Goal: Information Seeking & Learning: Learn about a topic

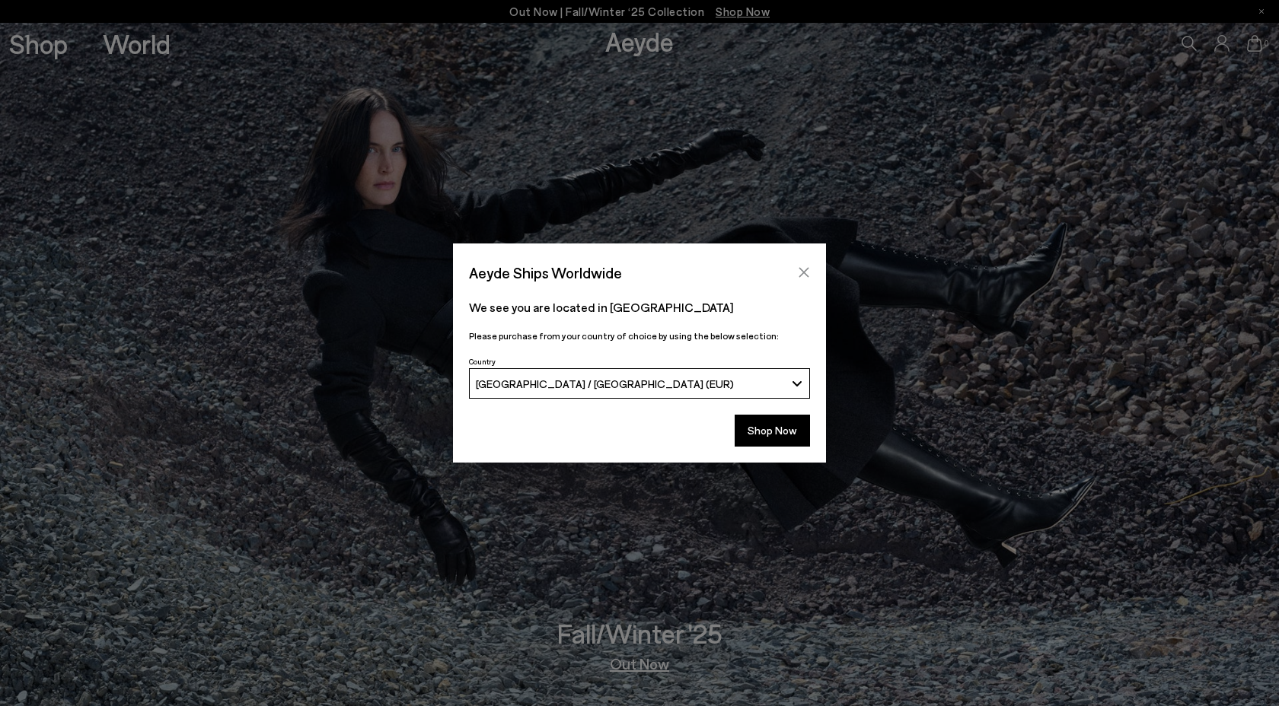
click at [806, 268] on icon "Close" at bounding box center [804, 272] width 12 height 12
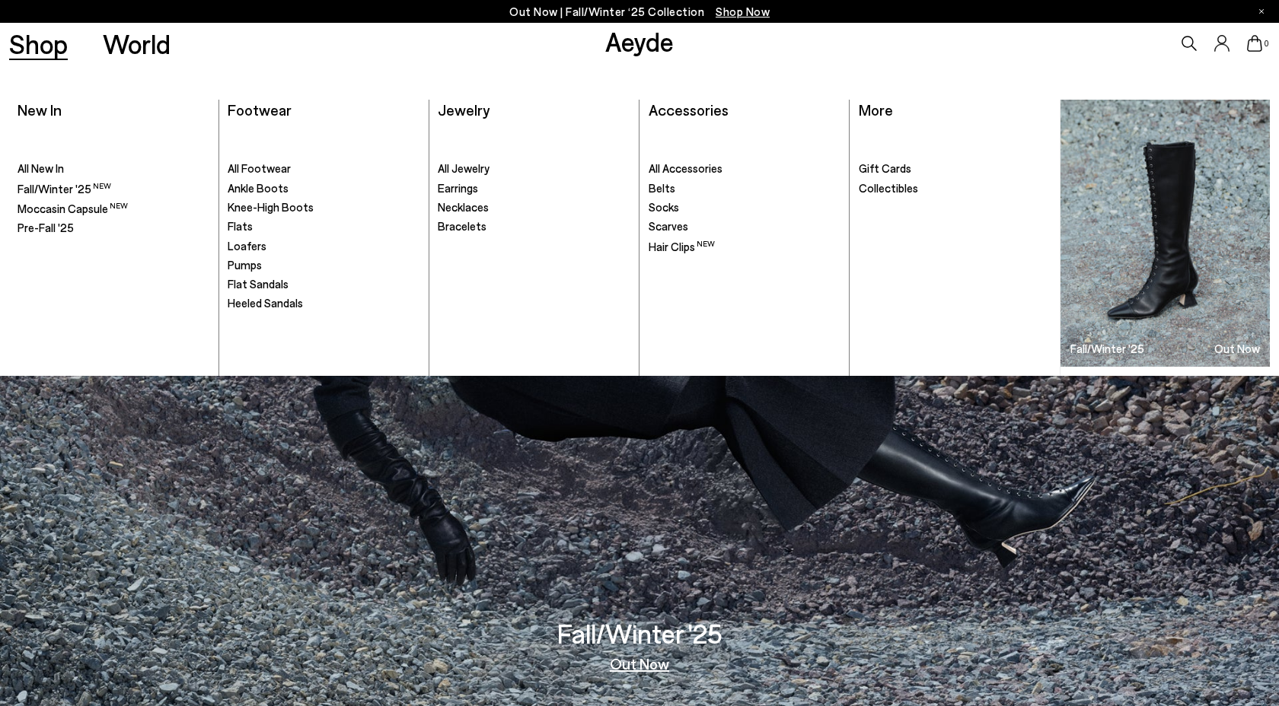
click at [62, 45] on link "Shop" at bounding box center [38, 43] width 59 height 27
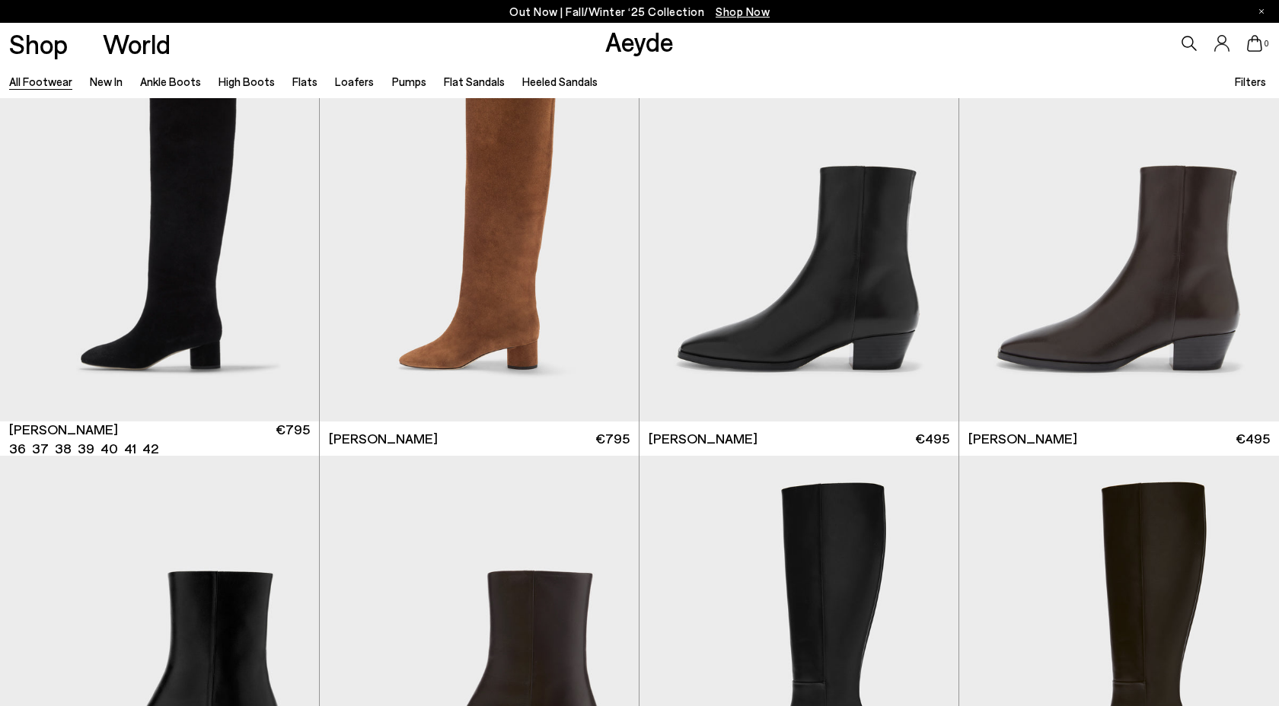
scroll to position [1421, 0]
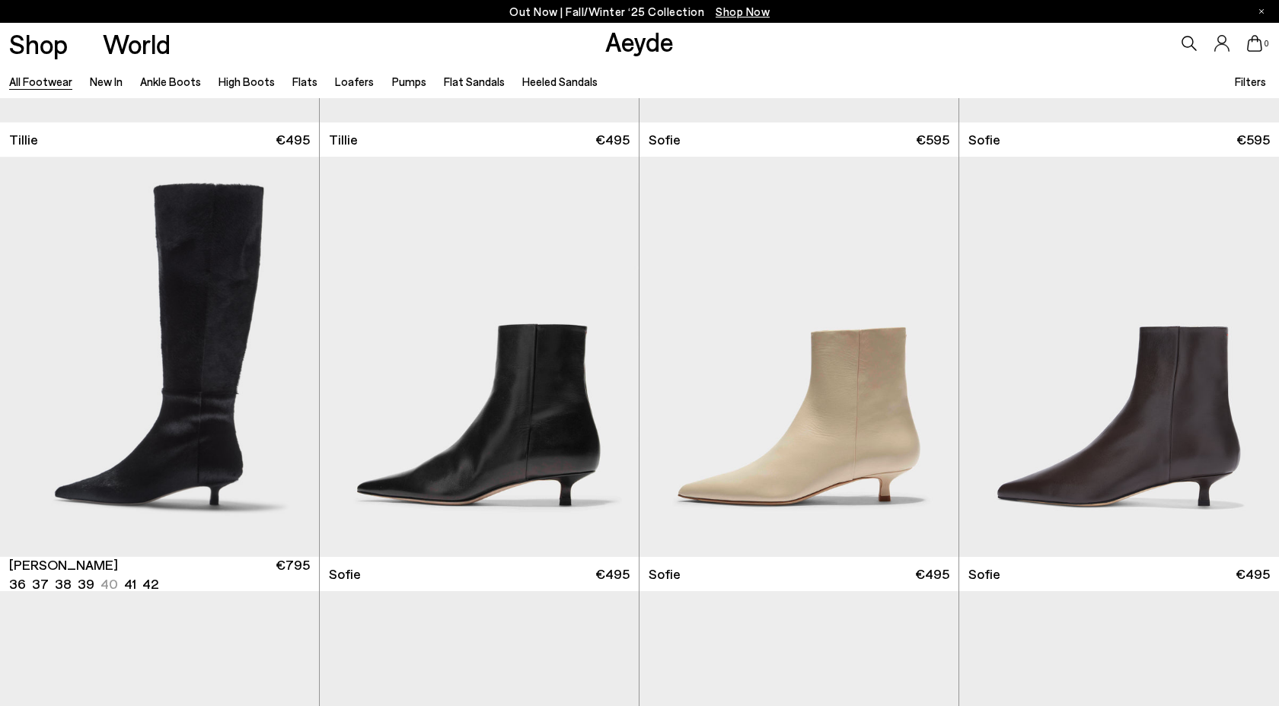
scroll to position [5167, 0]
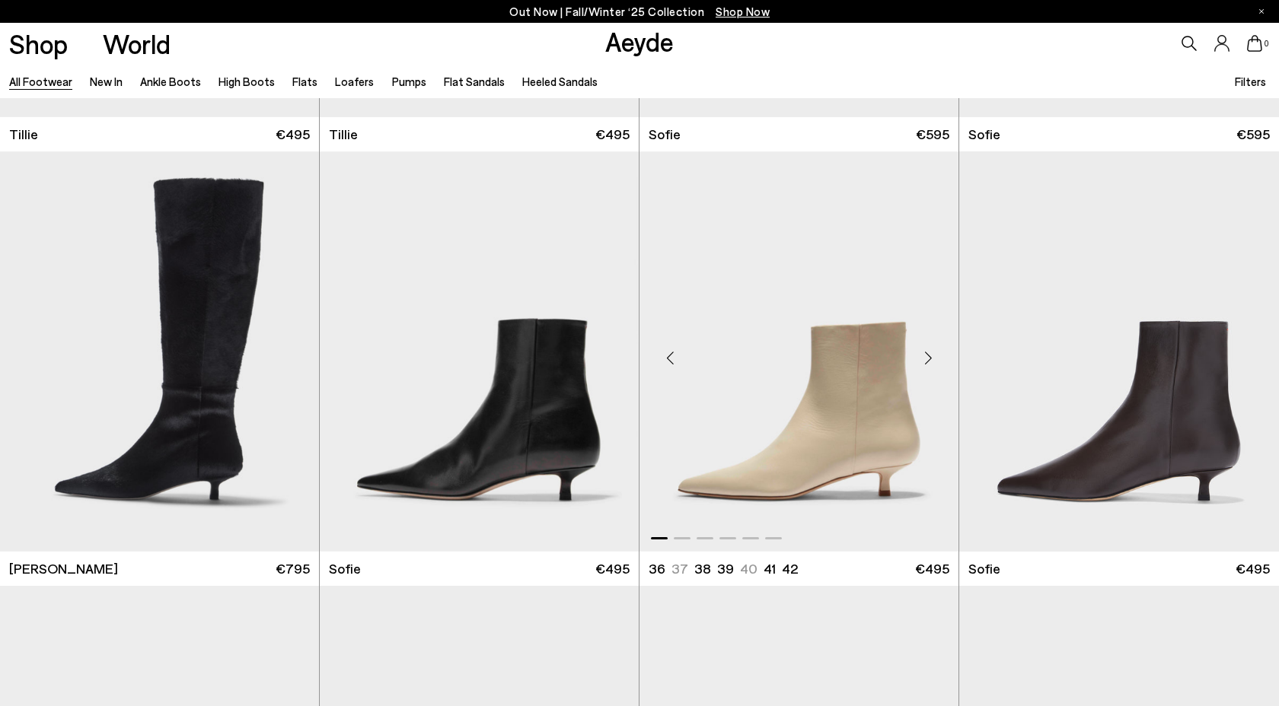
click at [795, 424] on img "1 / 6" at bounding box center [798, 351] width 319 height 401
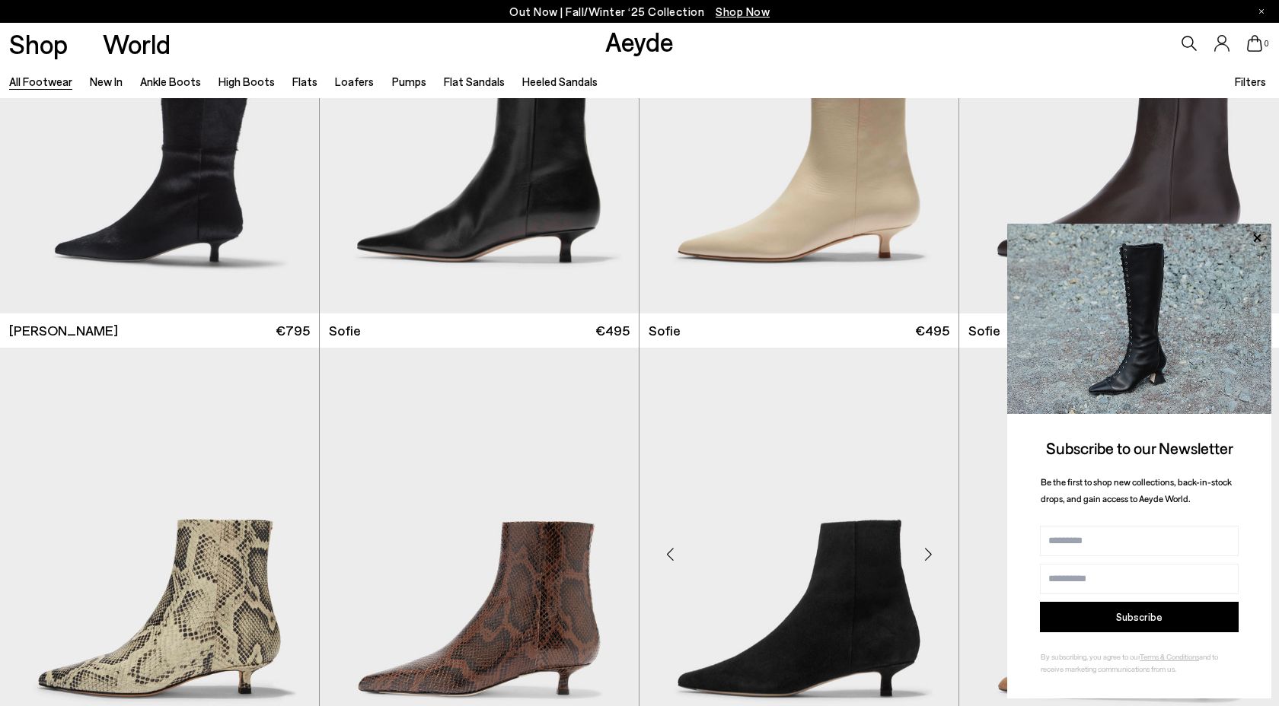
scroll to position [5514, 0]
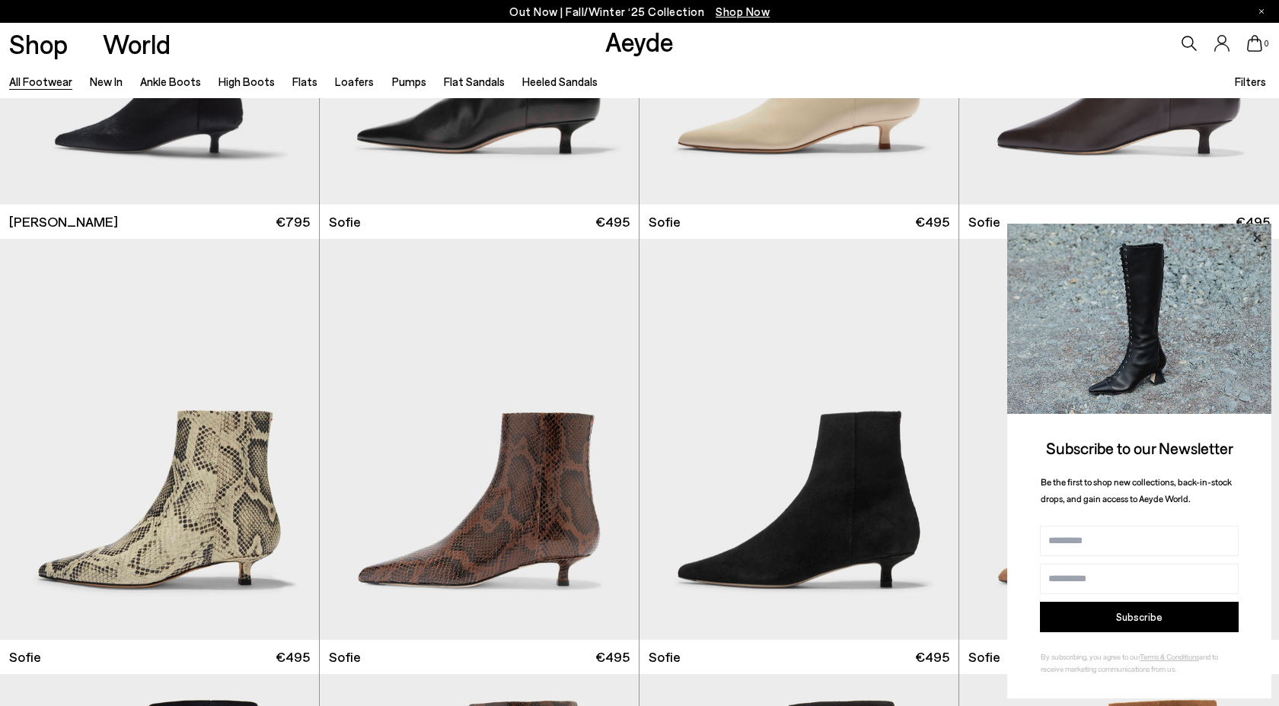
click at [1254, 237] on icon at bounding box center [1257, 238] width 20 height 20
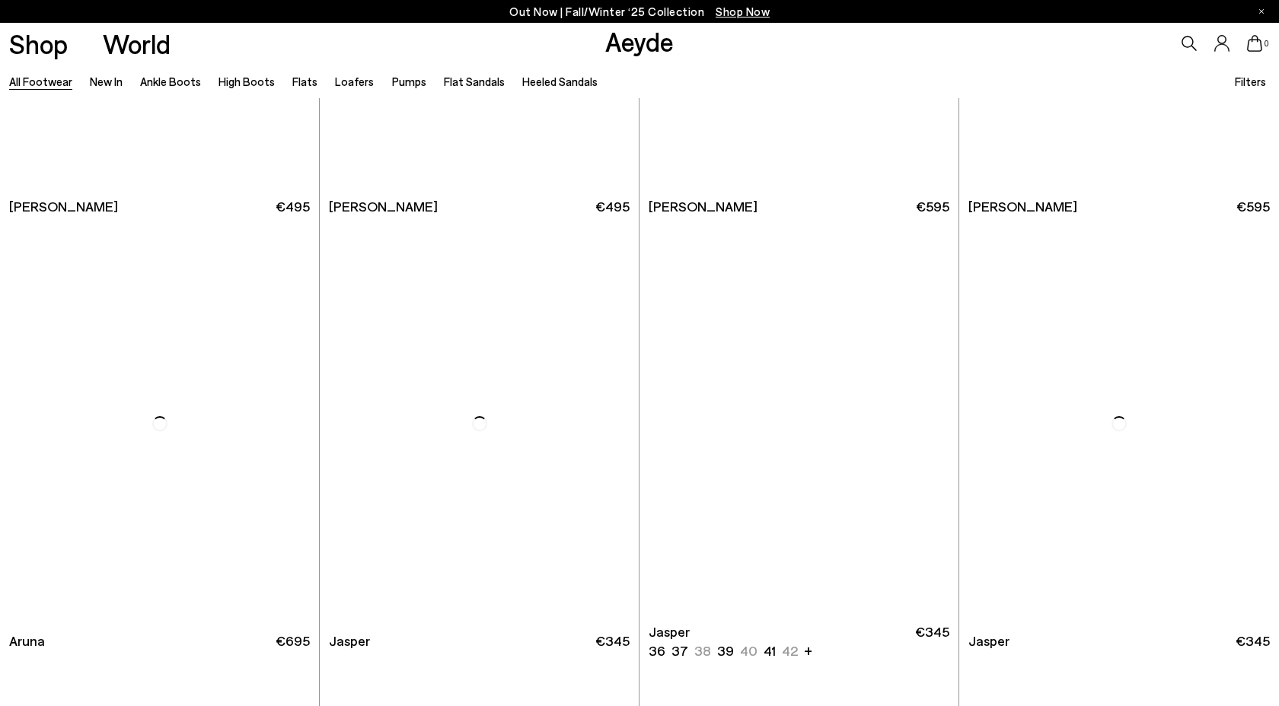
scroll to position [13422, 0]
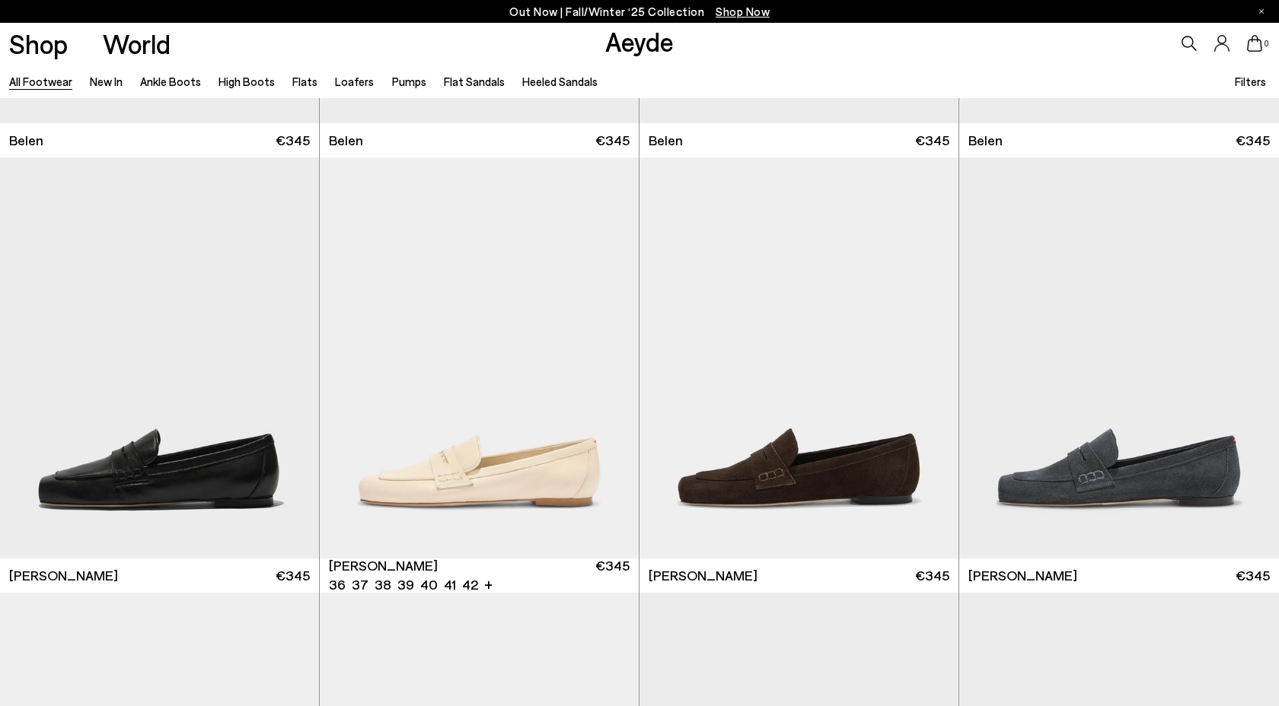
scroll to position [14304, 0]
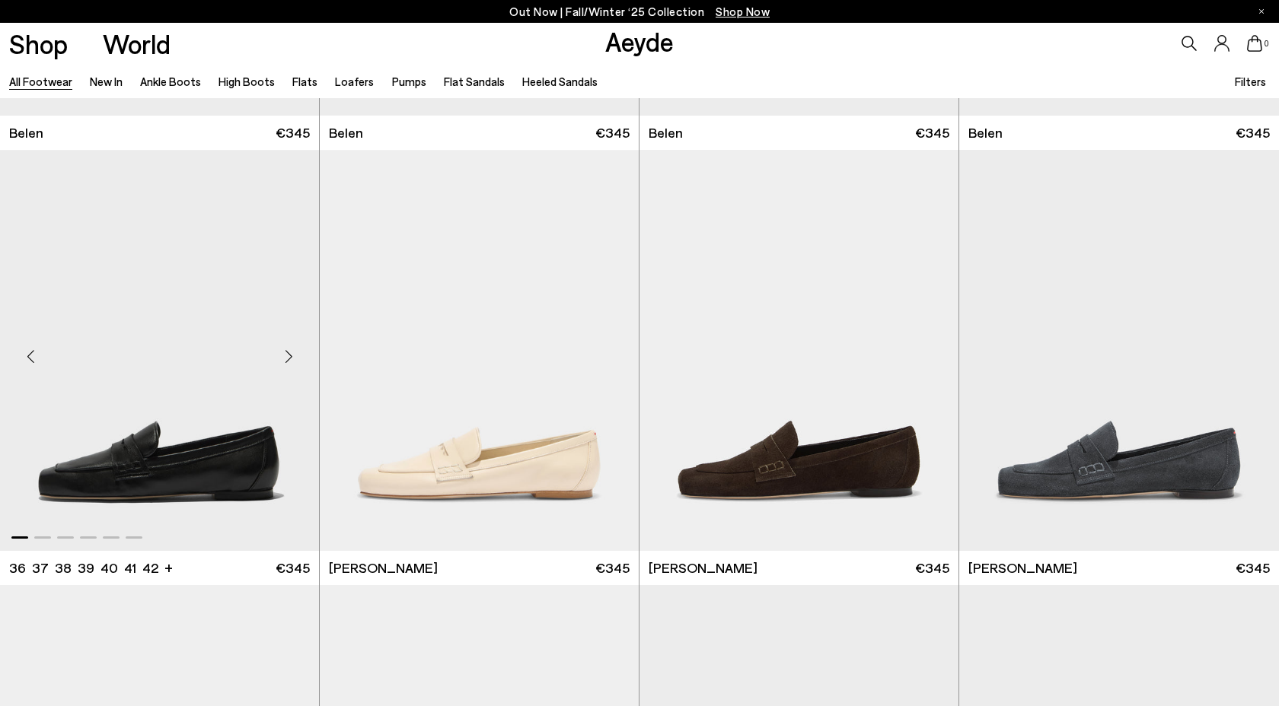
click at [290, 357] on div "Next slide" at bounding box center [289, 356] width 46 height 46
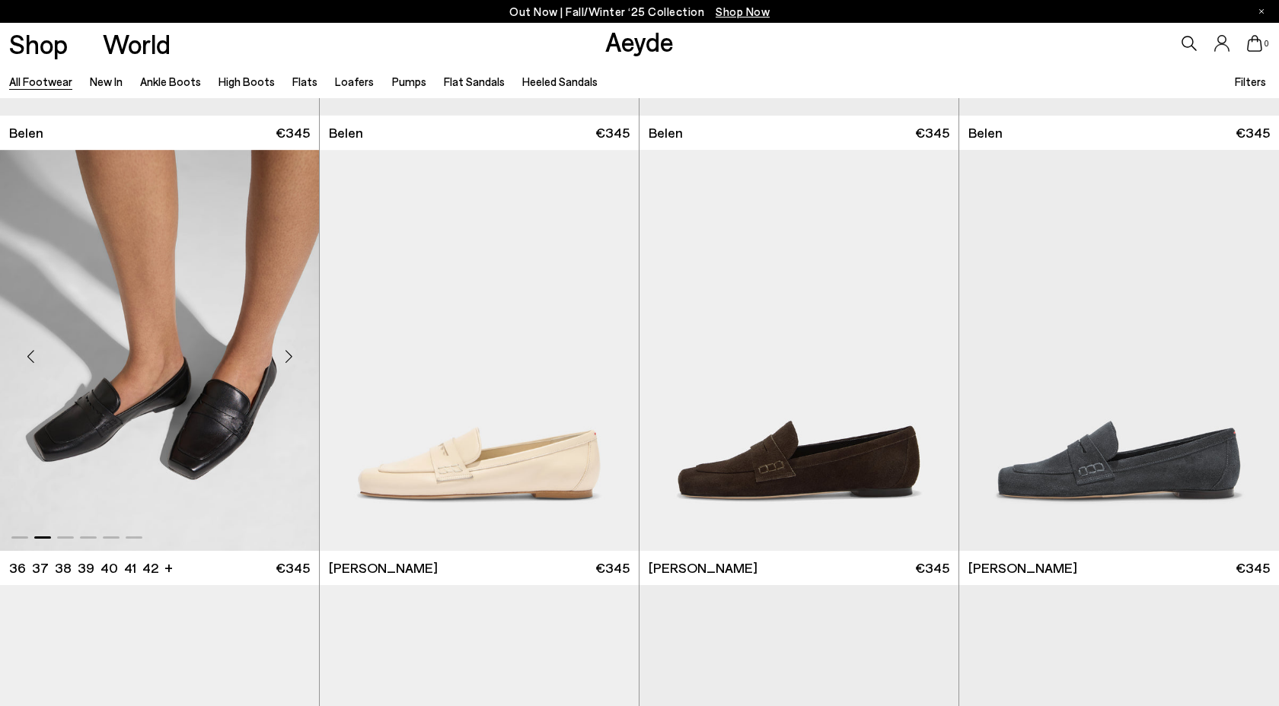
click at [290, 357] on div "Next slide" at bounding box center [289, 356] width 46 height 46
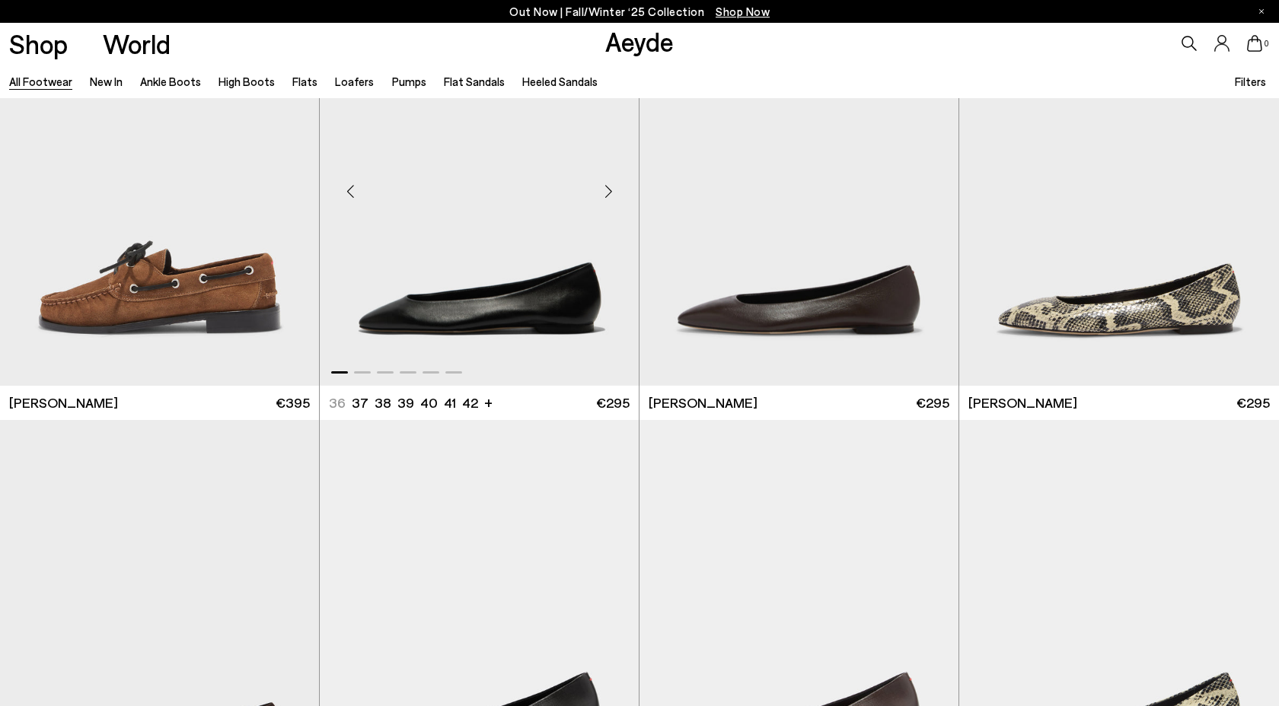
scroll to position [16633, 0]
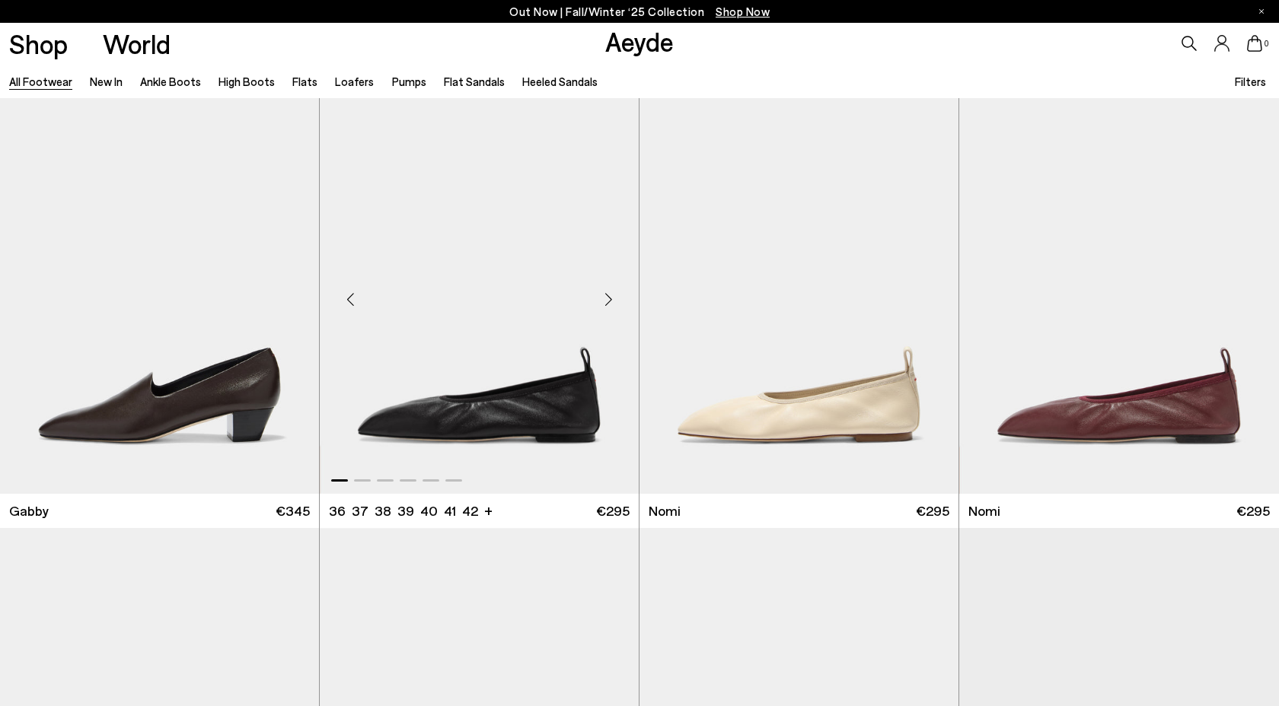
scroll to position [17407, 0]
click at [604, 295] on div "Next slide" at bounding box center [608, 299] width 46 height 46
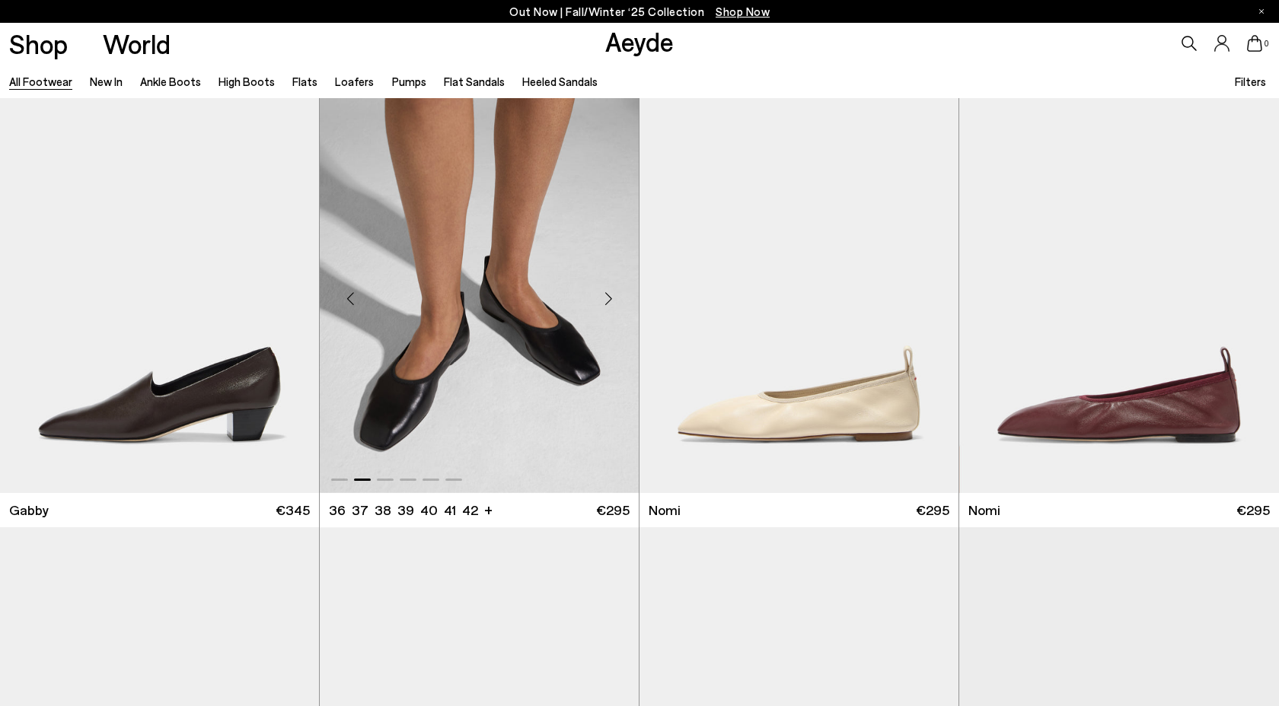
click at [604, 295] on div "Next slide" at bounding box center [608, 299] width 46 height 46
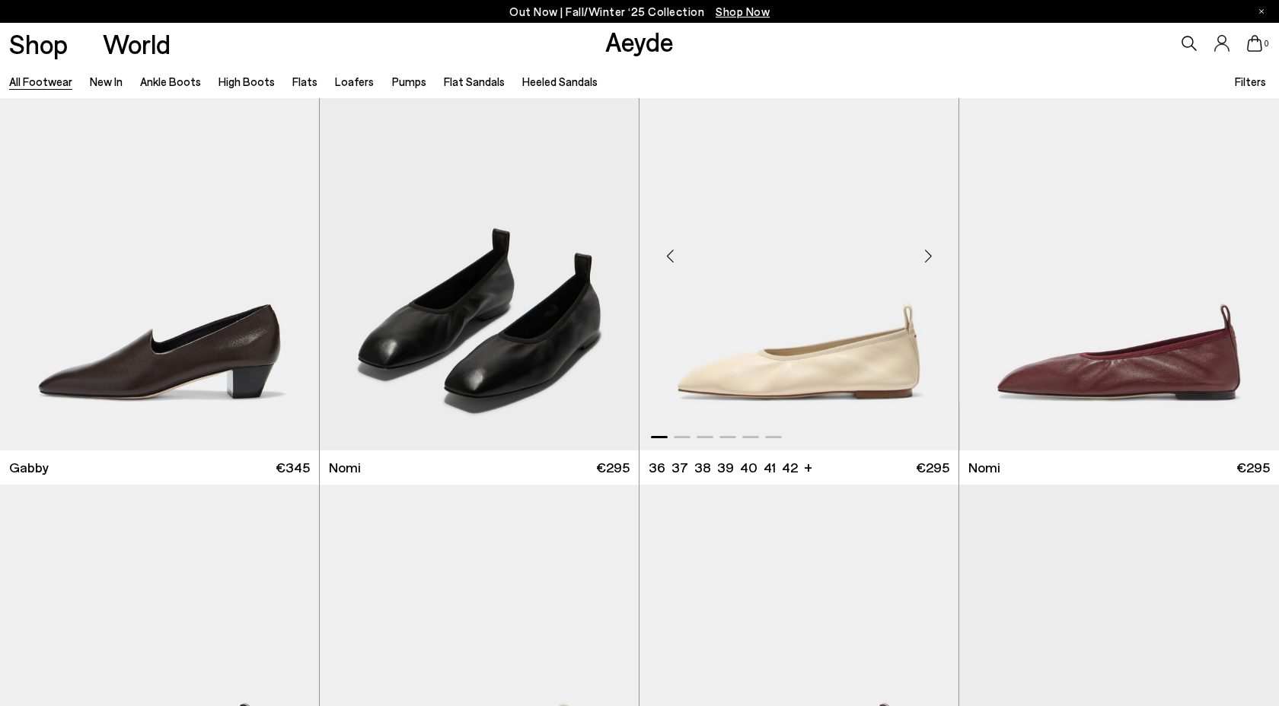
scroll to position [17451, 0]
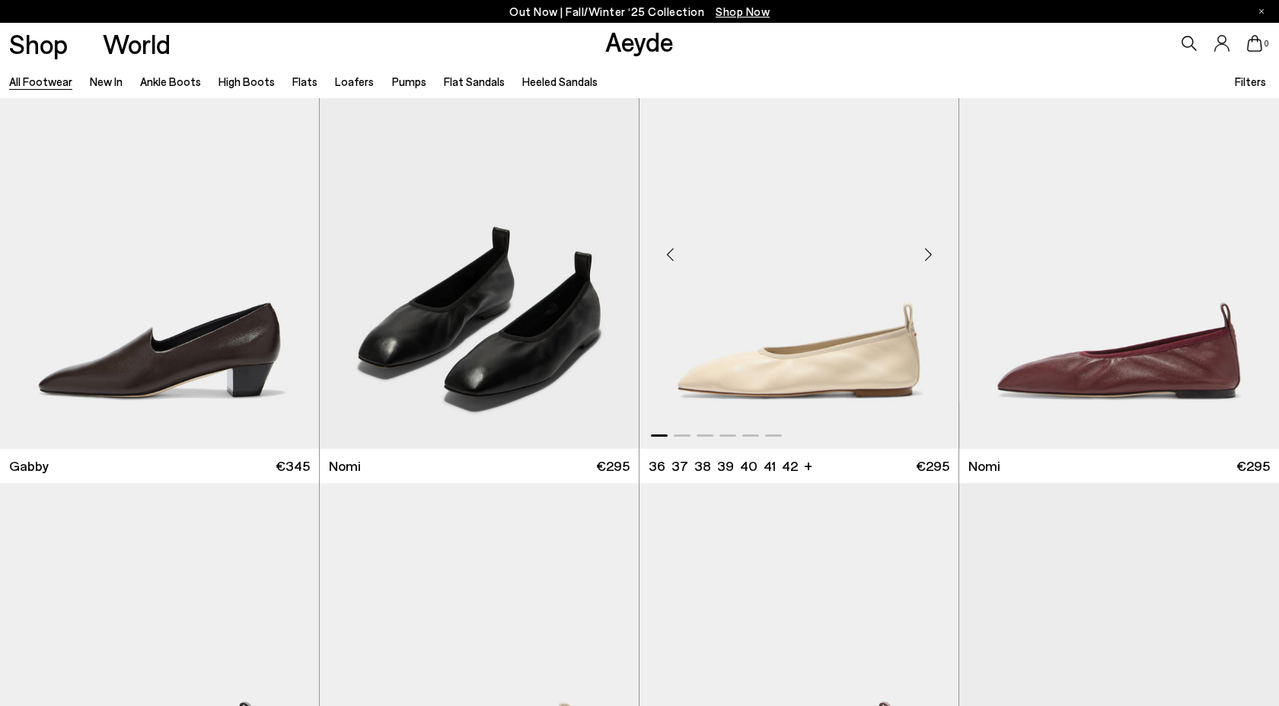
click at [922, 249] on div "Next slide" at bounding box center [928, 255] width 46 height 46
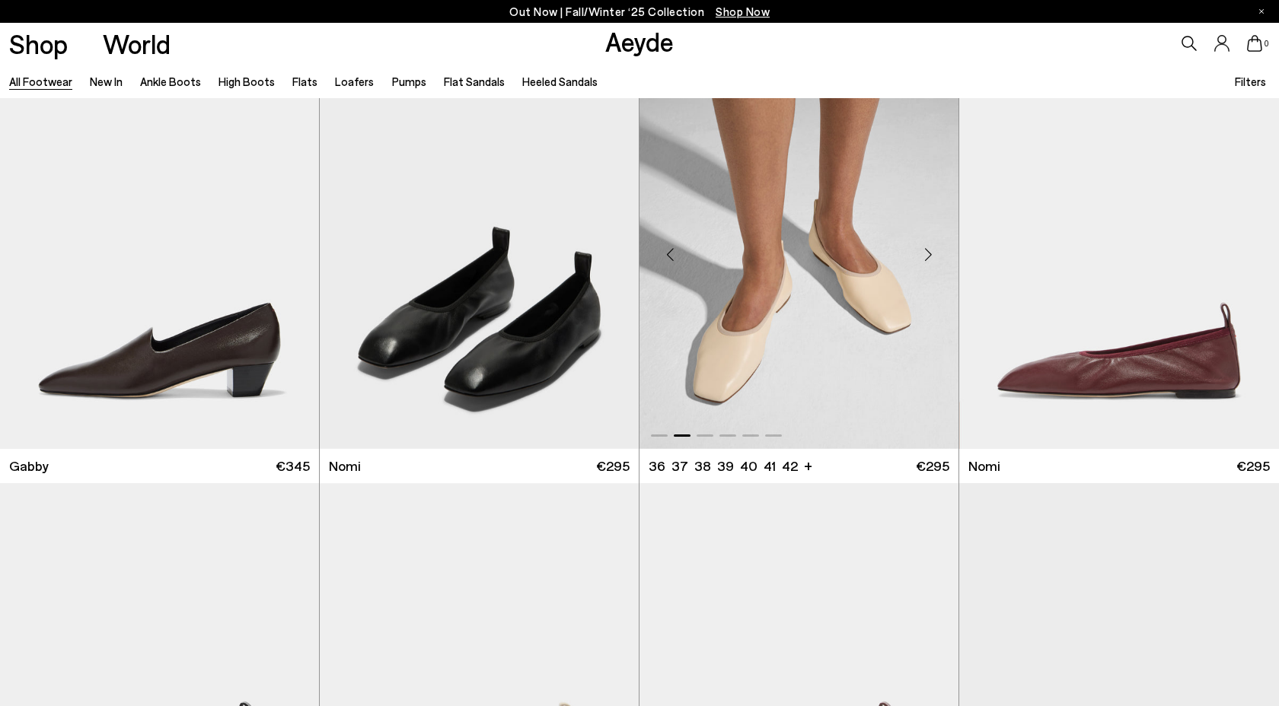
click at [922, 249] on div "Next slide" at bounding box center [928, 255] width 46 height 46
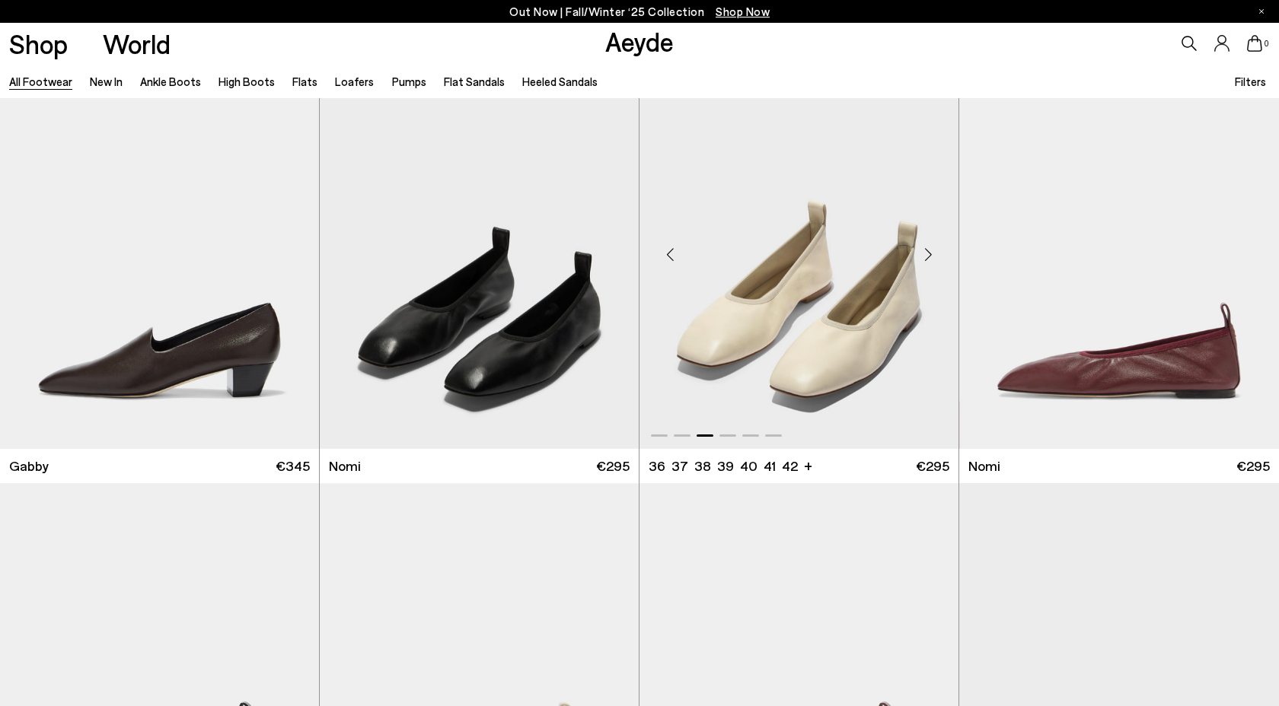
click at [922, 249] on div "Next slide" at bounding box center [928, 255] width 46 height 46
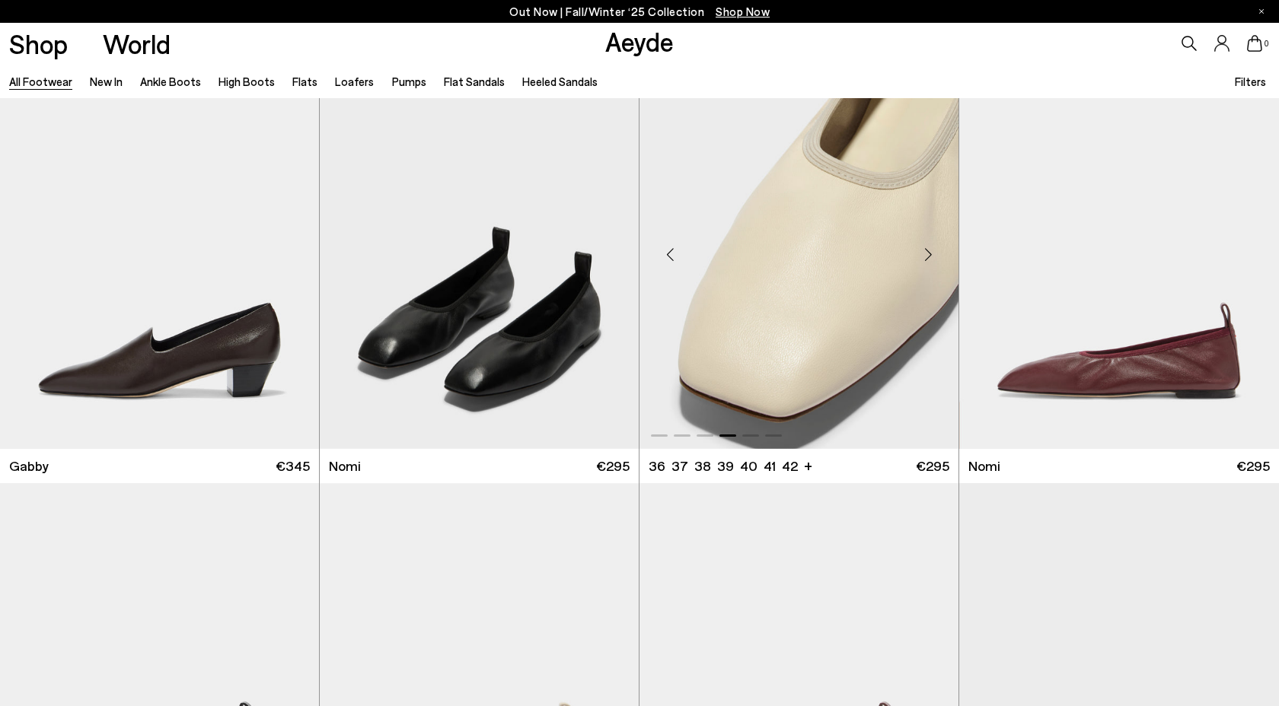
click at [922, 249] on div "Next slide" at bounding box center [928, 255] width 46 height 46
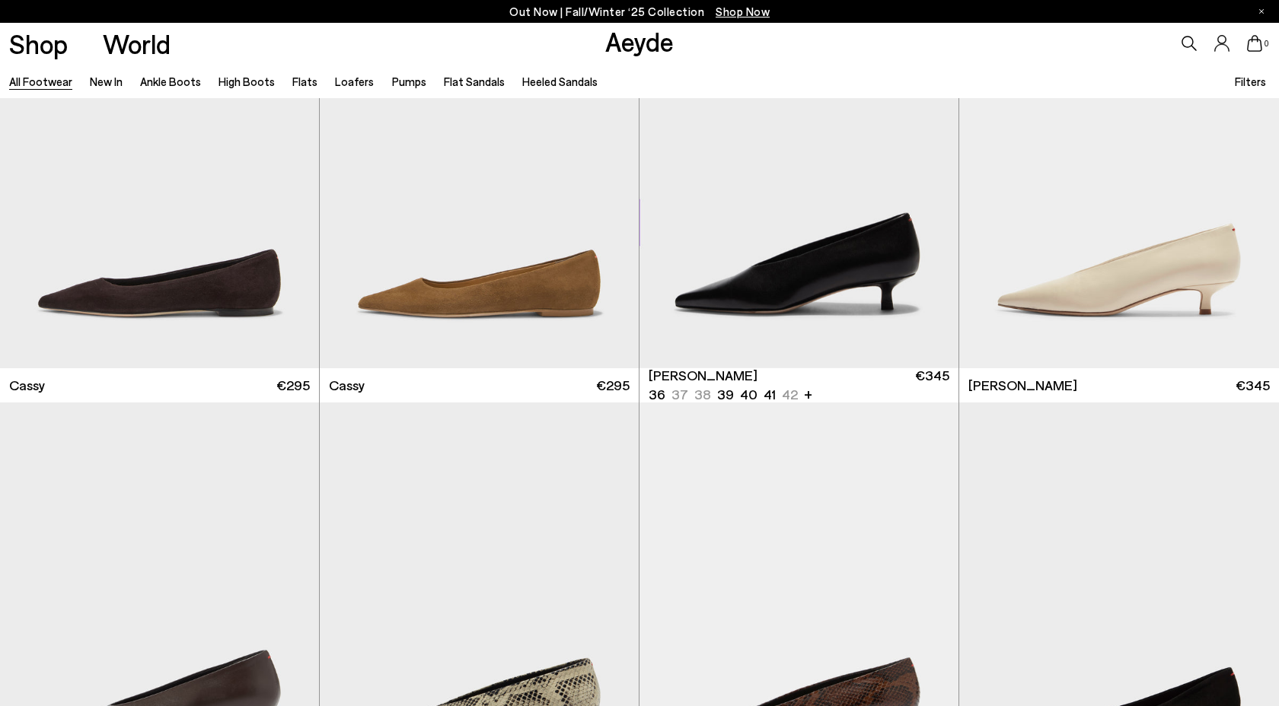
scroll to position [21050, 0]
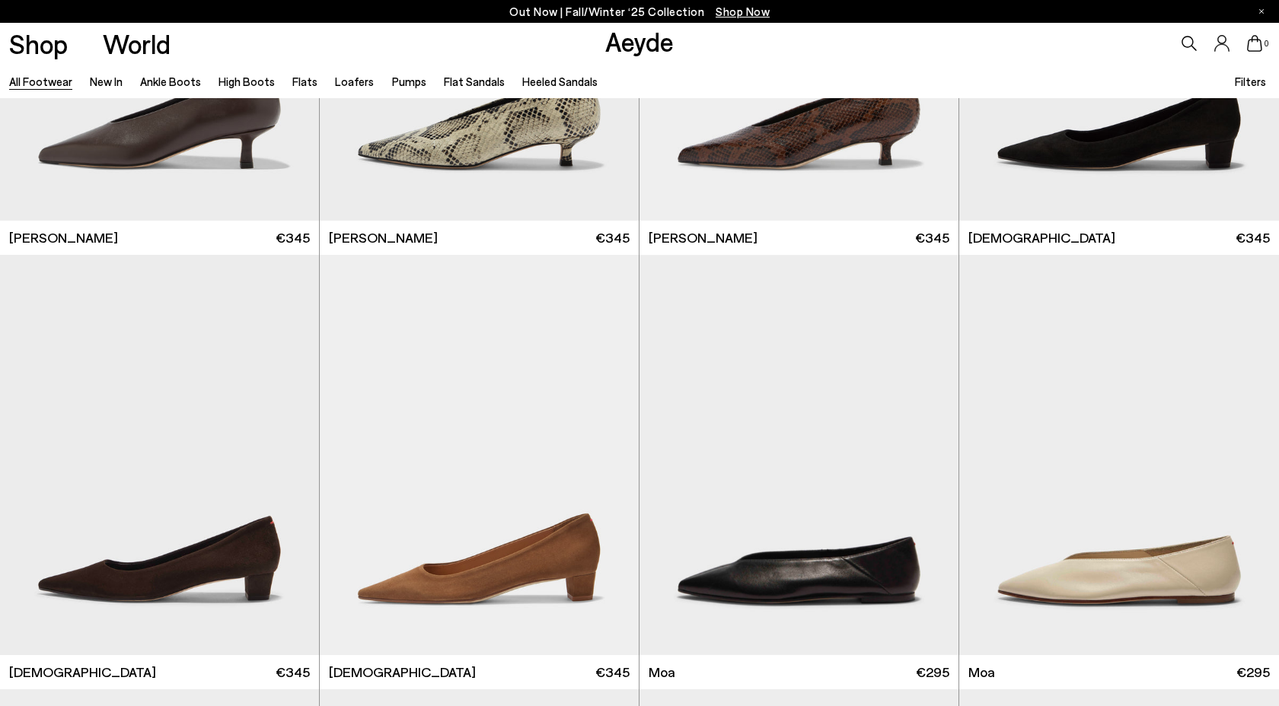
scroll to position [22233, 0]
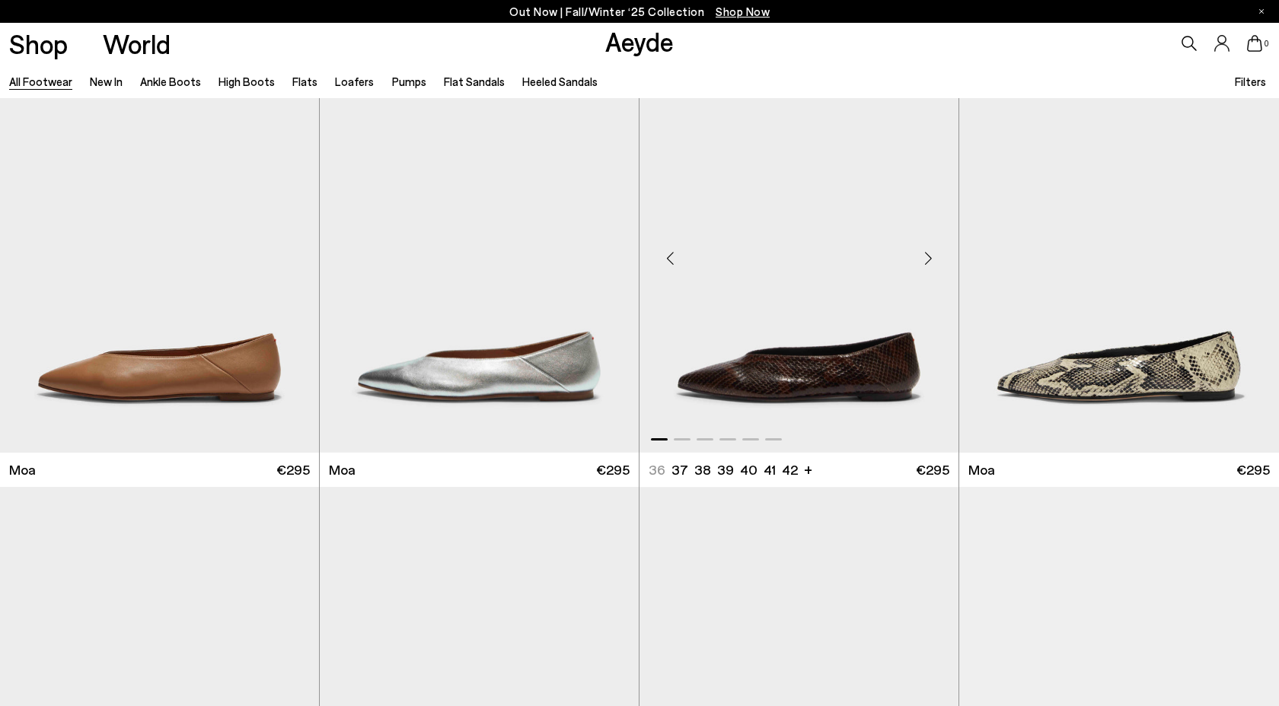
click at [664, 263] on div "Previous slide" at bounding box center [670, 258] width 46 height 46
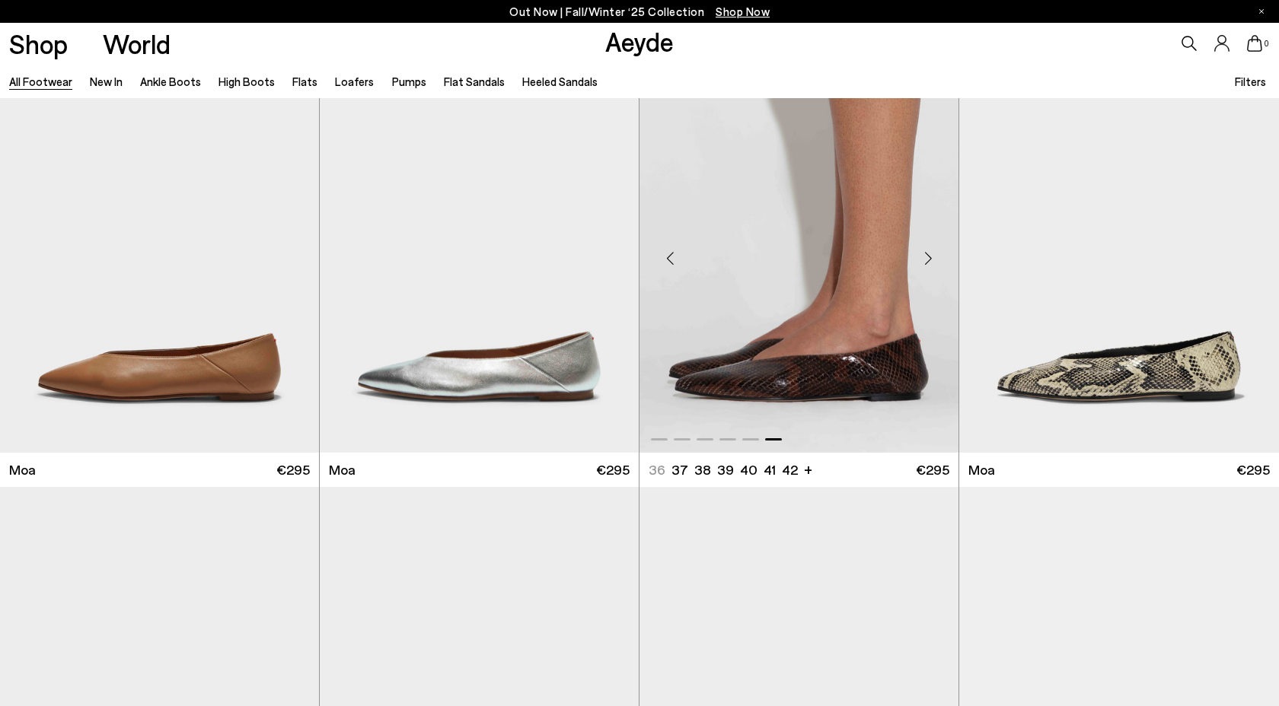
click at [664, 264] on div "Previous slide" at bounding box center [670, 258] width 46 height 46
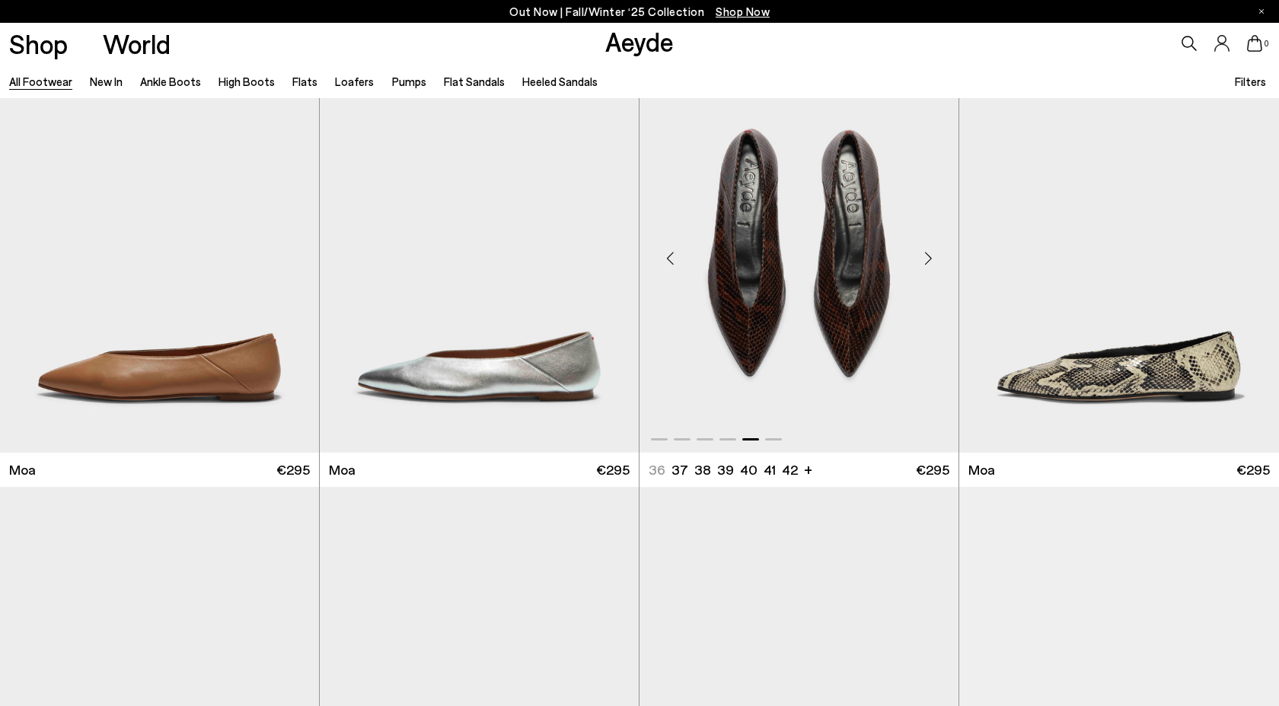
click at [664, 264] on div "Previous slide" at bounding box center [670, 258] width 46 height 46
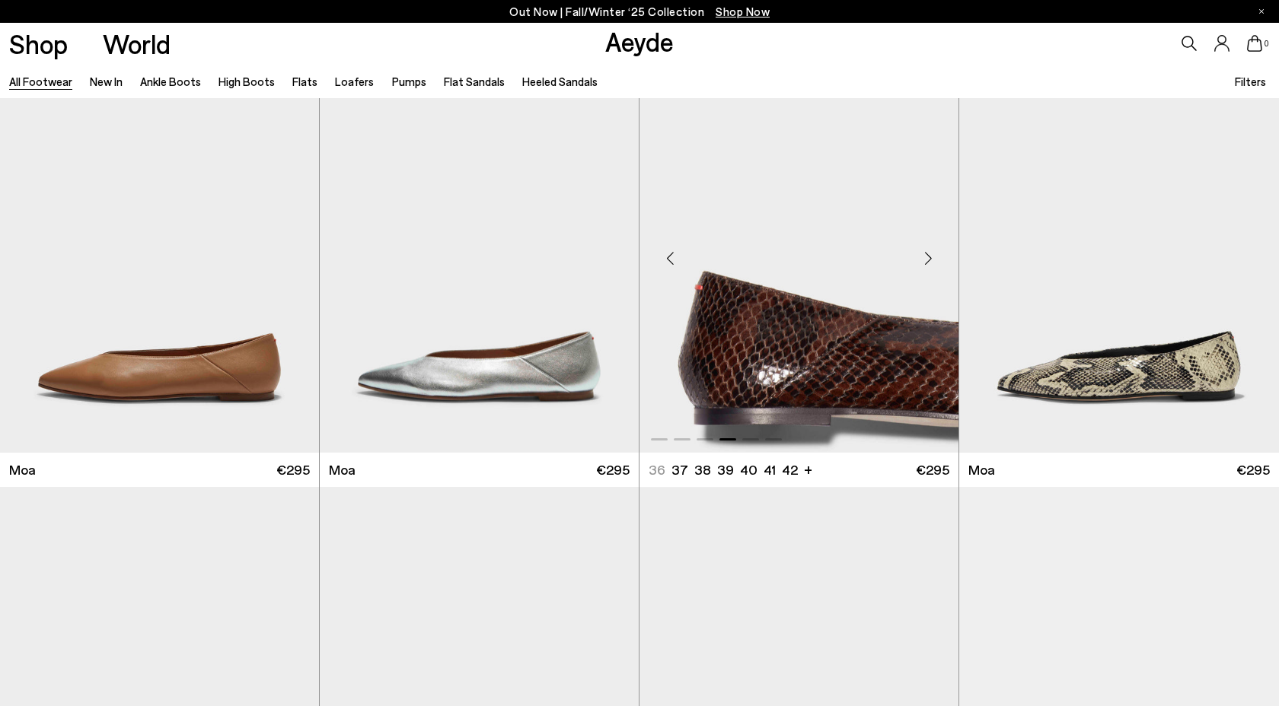
click at [664, 264] on div "Previous slide" at bounding box center [670, 258] width 46 height 46
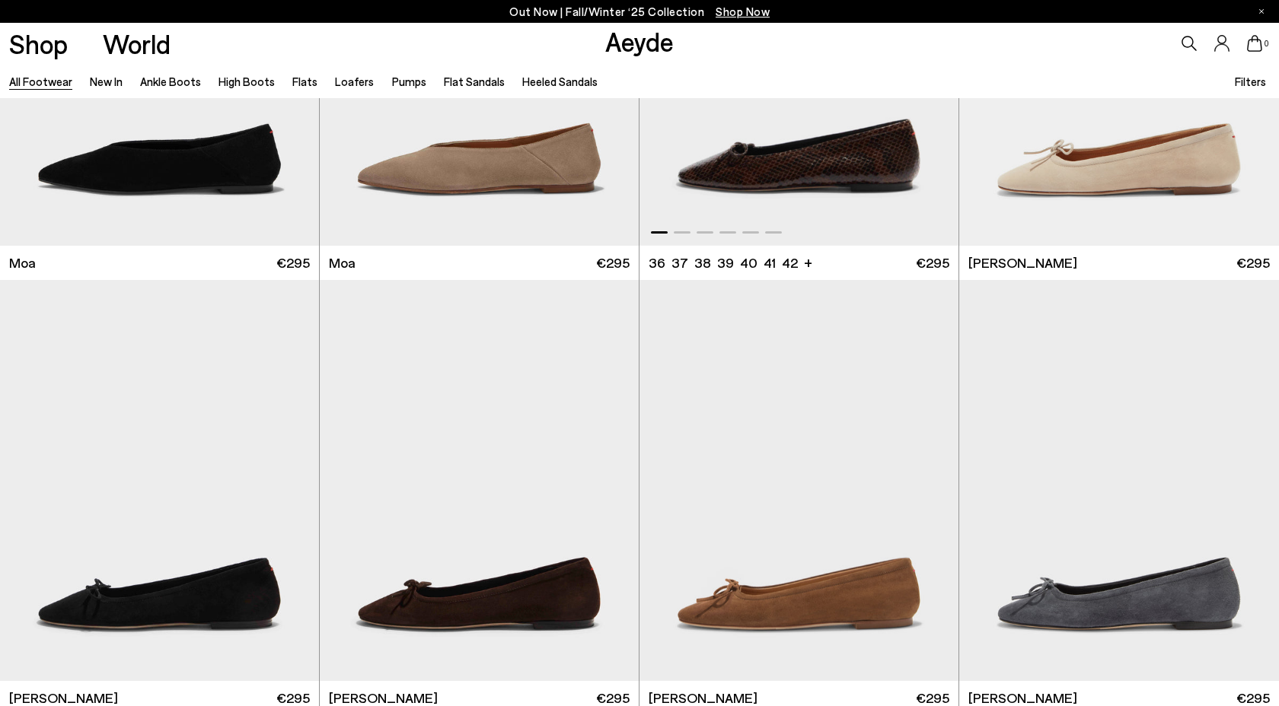
scroll to position [22700, 0]
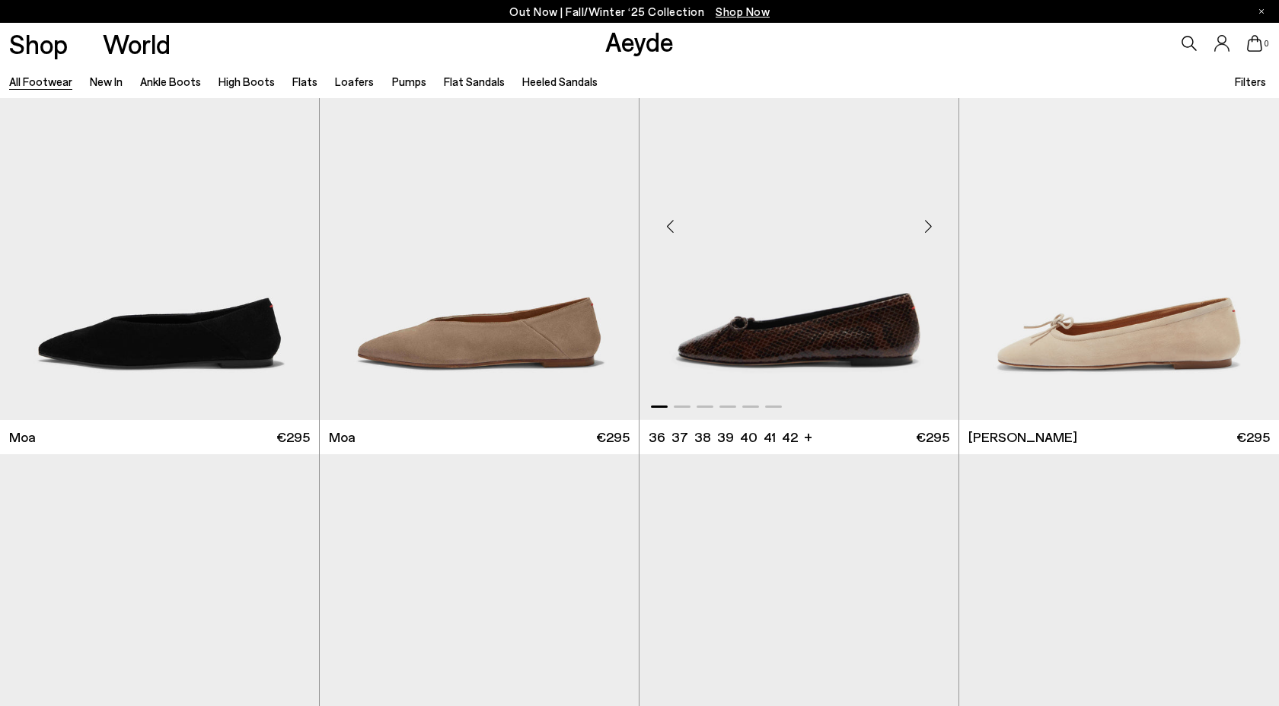
click at [930, 225] on div "Next slide" at bounding box center [928, 226] width 46 height 46
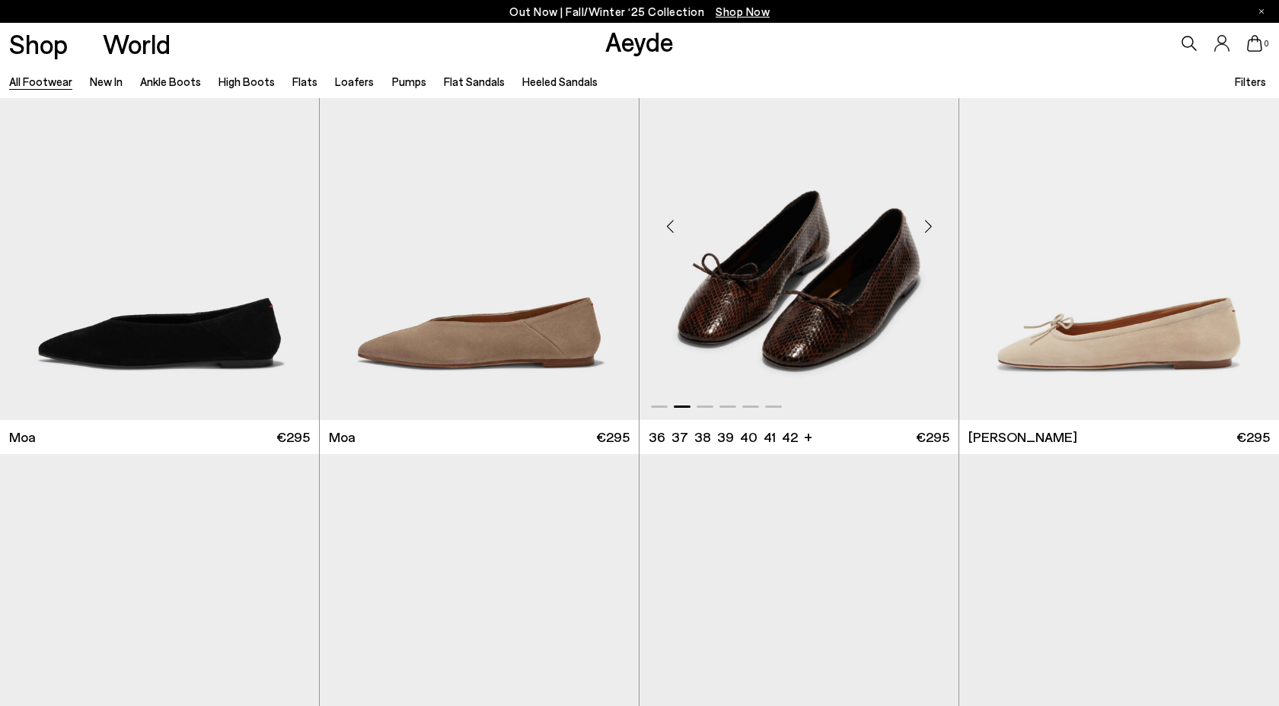
click at [930, 225] on div "Next slide" at bounding box center [928, 226] width 46 height 46
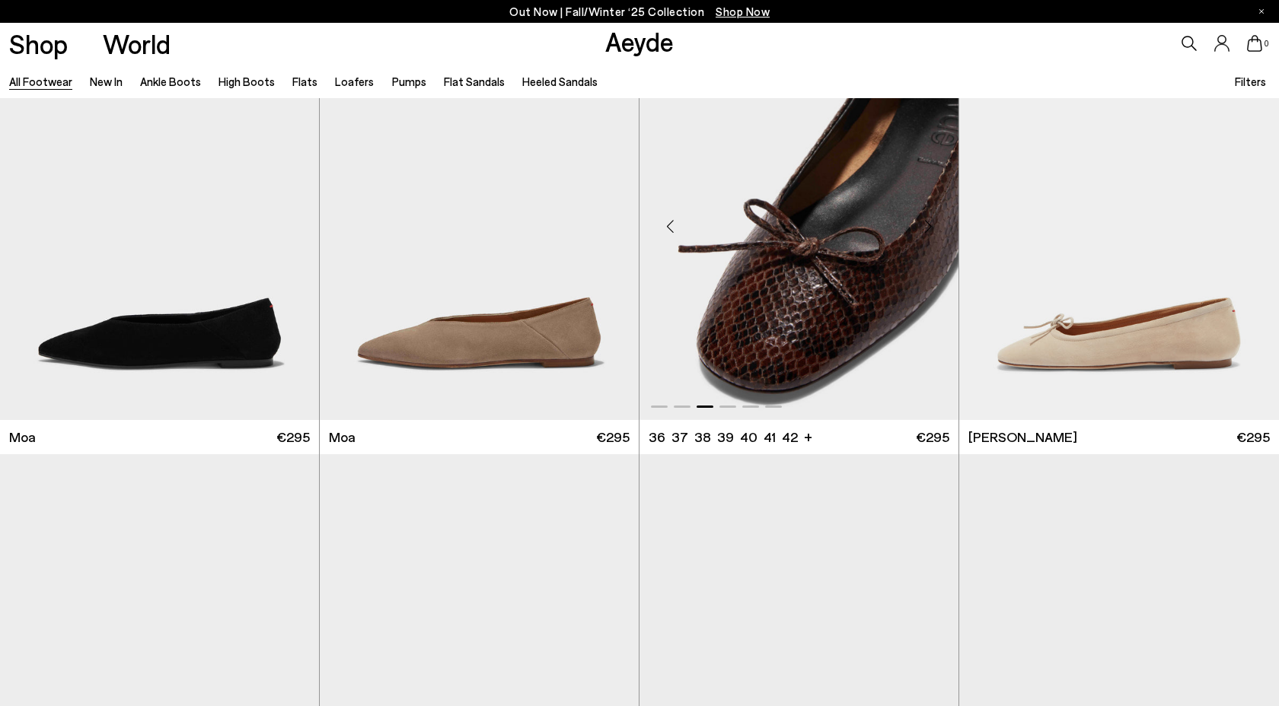
click at [930, 226] on div "Next slide" at bounding box center [928, 226] width 46 height 46
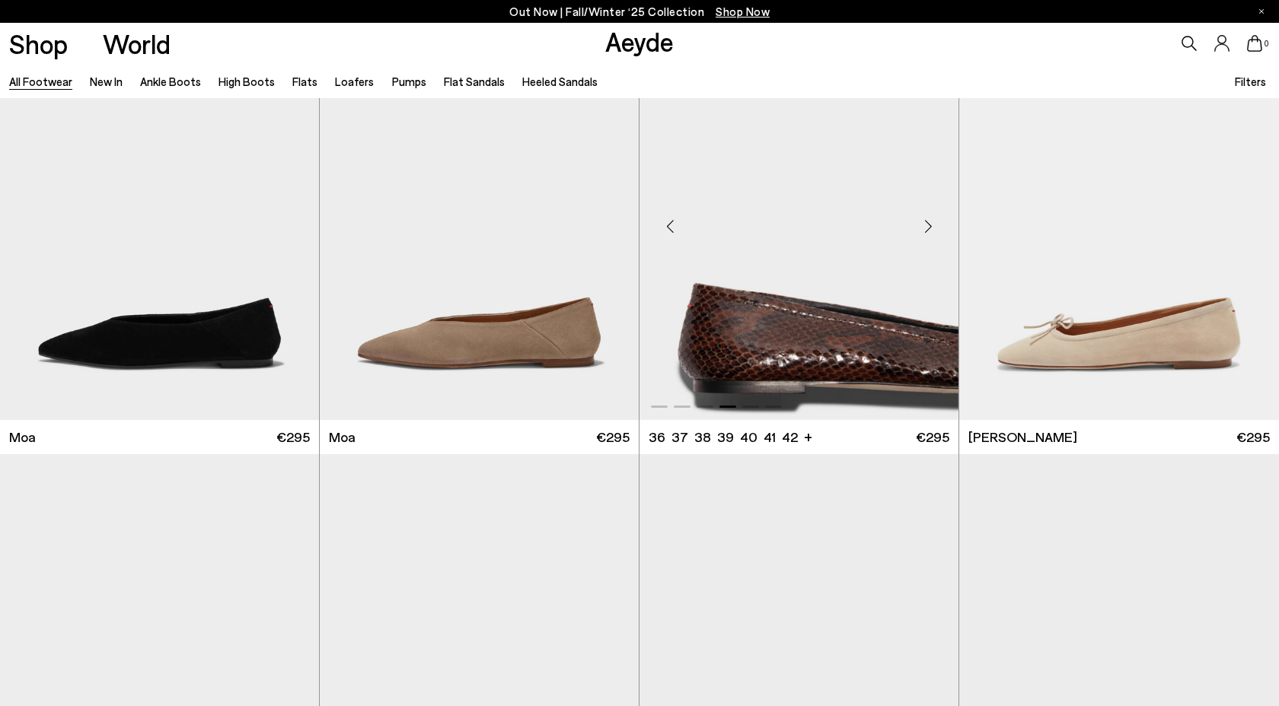
click at [930, 226] on div "Next slide" at bounding box center [928, 226] width 46 height 46
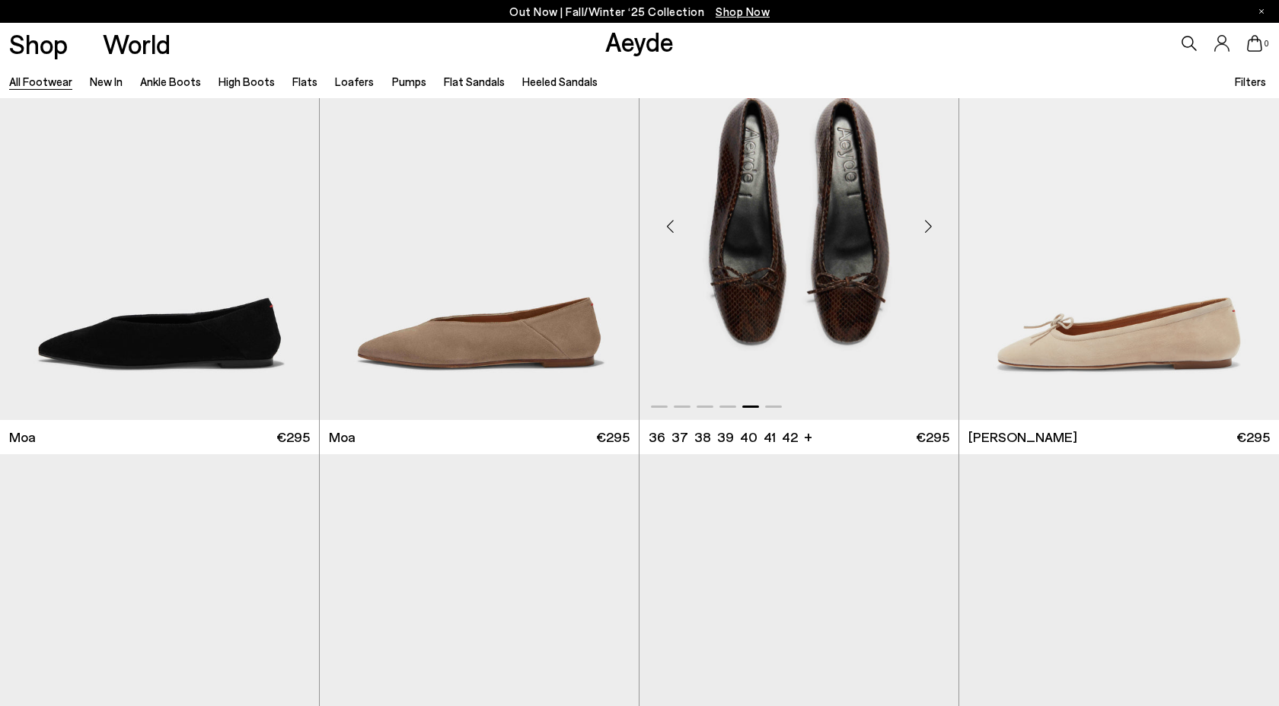
click at [931, 227] on div "Next slide" at bounding box center [928, 226] width 46 height 46
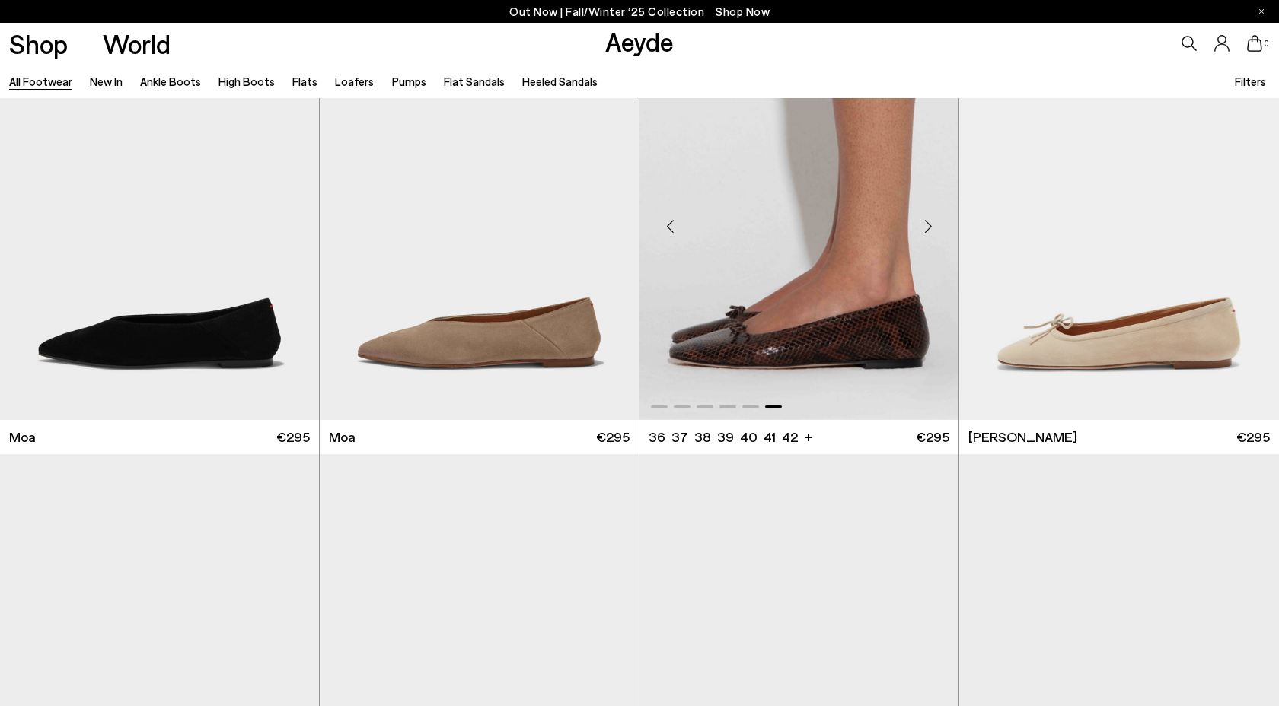
click at [931, 227] on div "Next slide" at bounding box center [928, 226] width 46 height 46
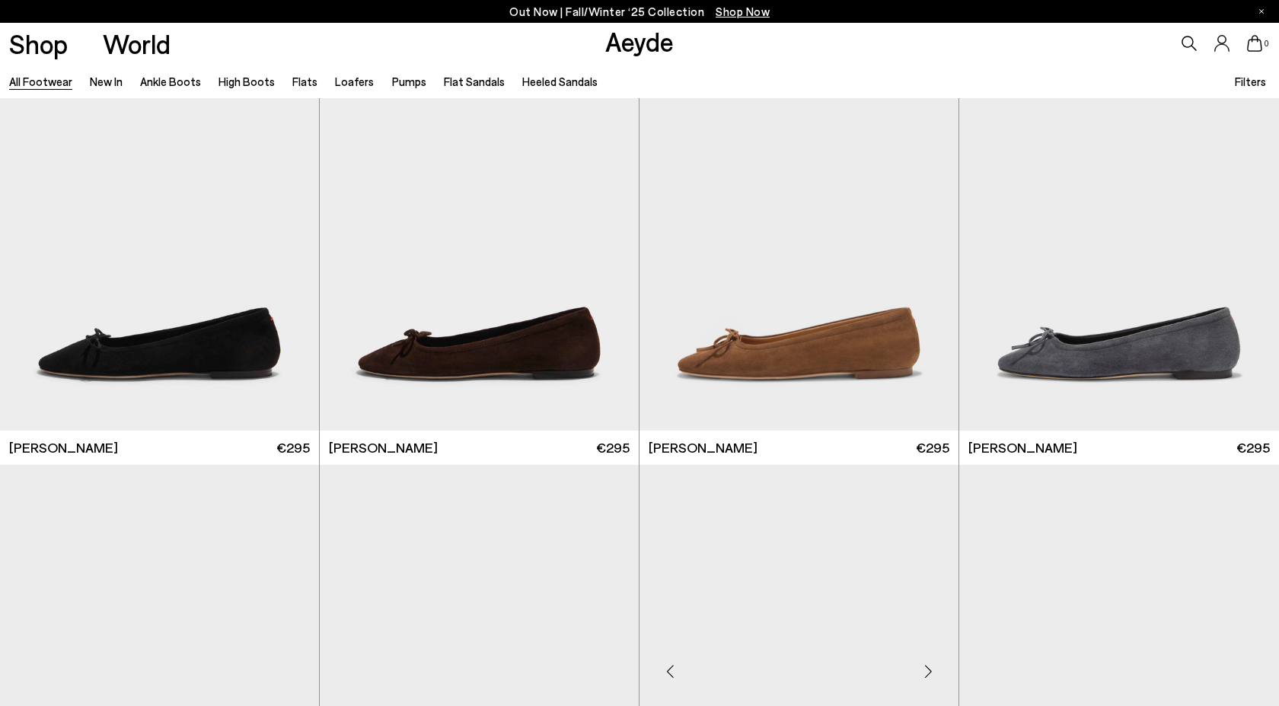
scroll to position [23479, 0]
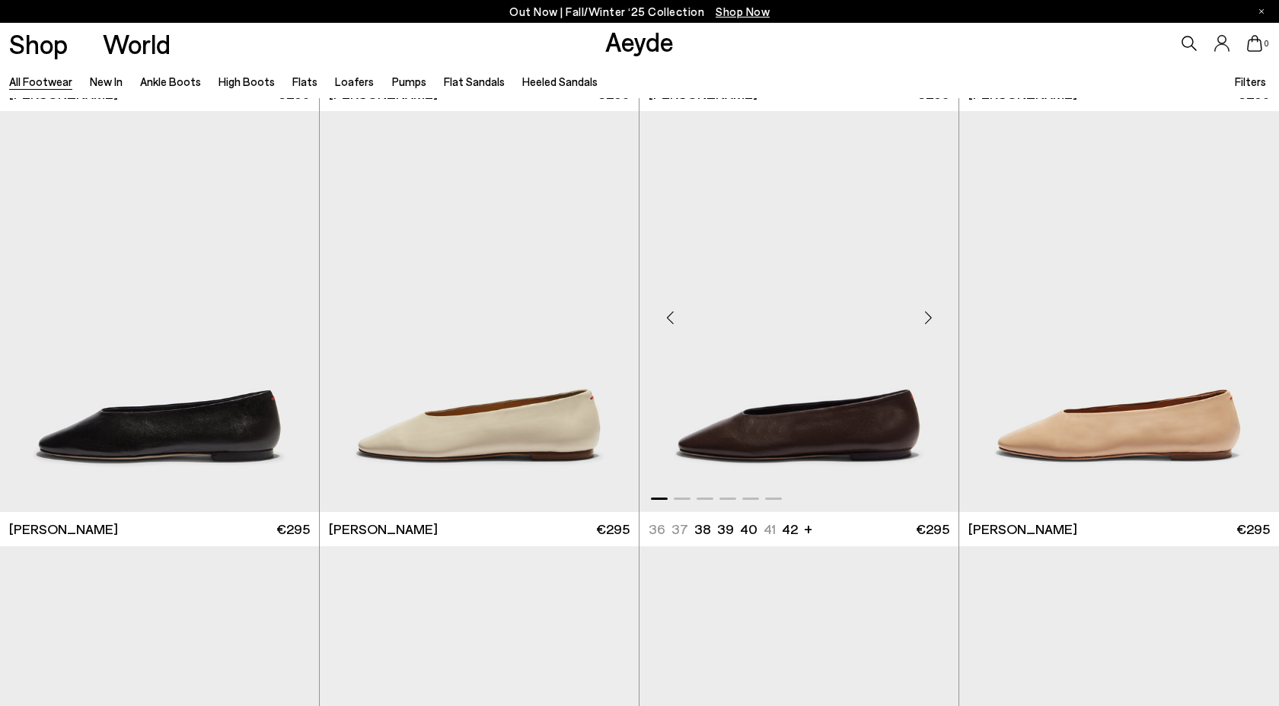
click at [916, 317] on div "Next slide" at bounding box center [928, 318] width 46 height 46
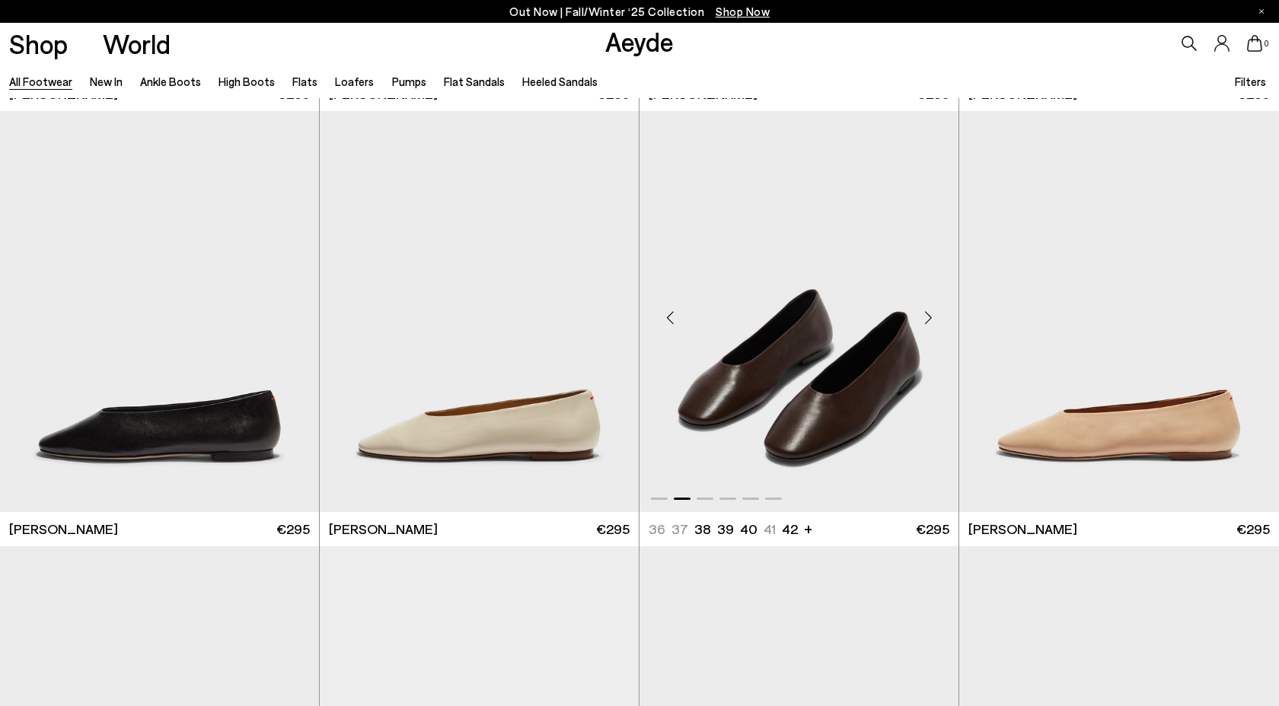
click at [918, 317] on div "Next slide" at bounding box center [928, 318] width 46 height 46
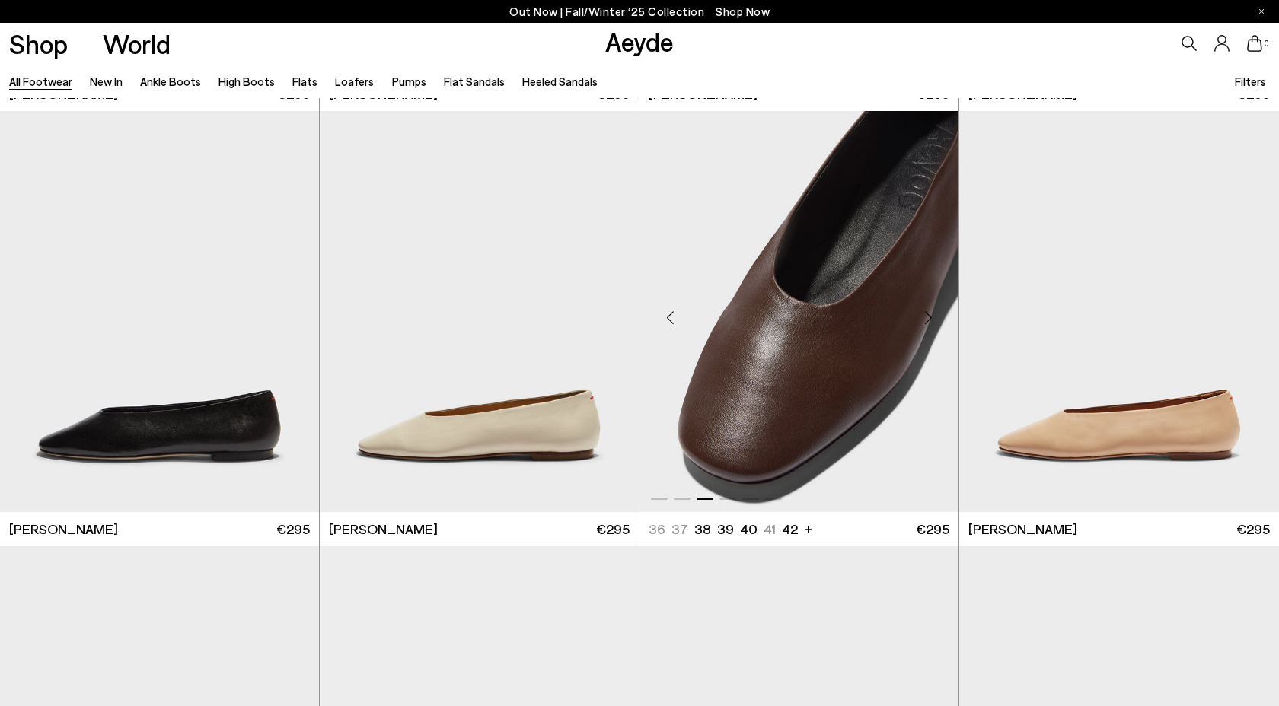
click at [919, 319] on div "Next slide" at bounding box center [928, 318] width 46 height 46
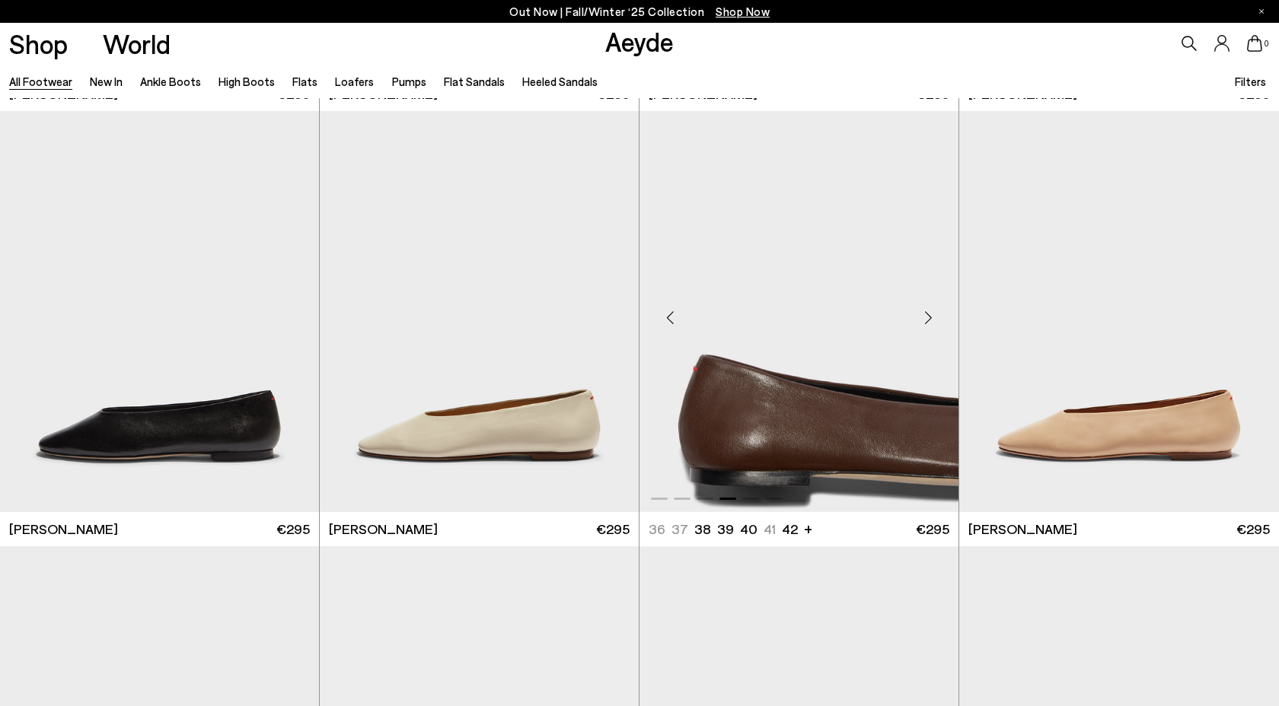
click at [920, 320] on div "Next slide" at bounding box center [928, 318] width 46 height 46
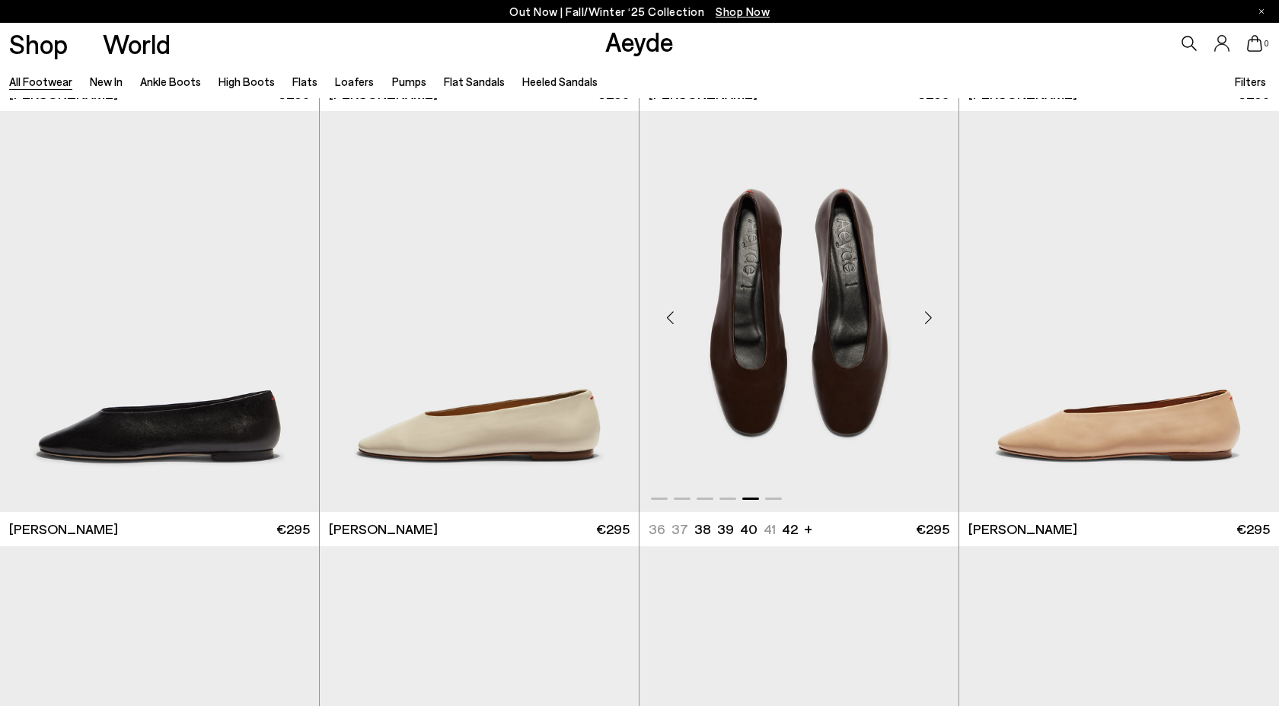
click at [921, 321] on div "Next slide" at bounding box center [928, 318] width 46 height 46
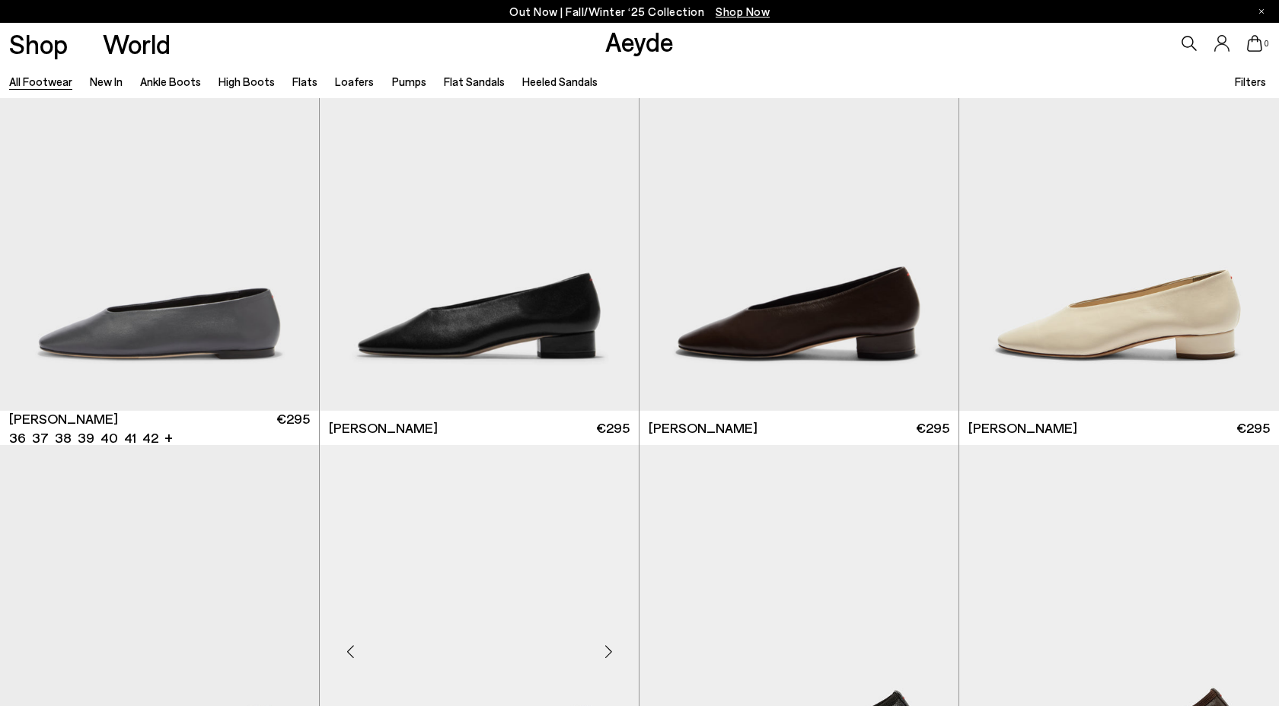
scroll to position [24430, 0]
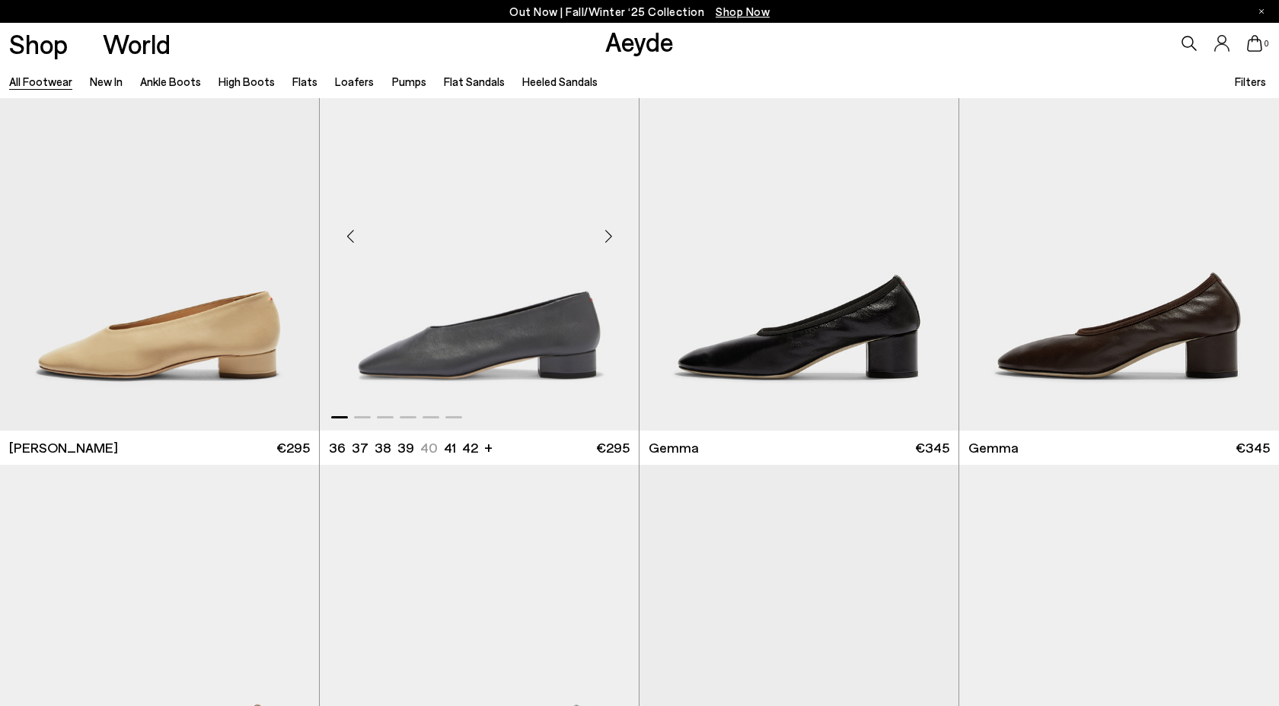
click at [607, 240] on div "Next slide" at bounding box center [608, 237] width 46 height 46
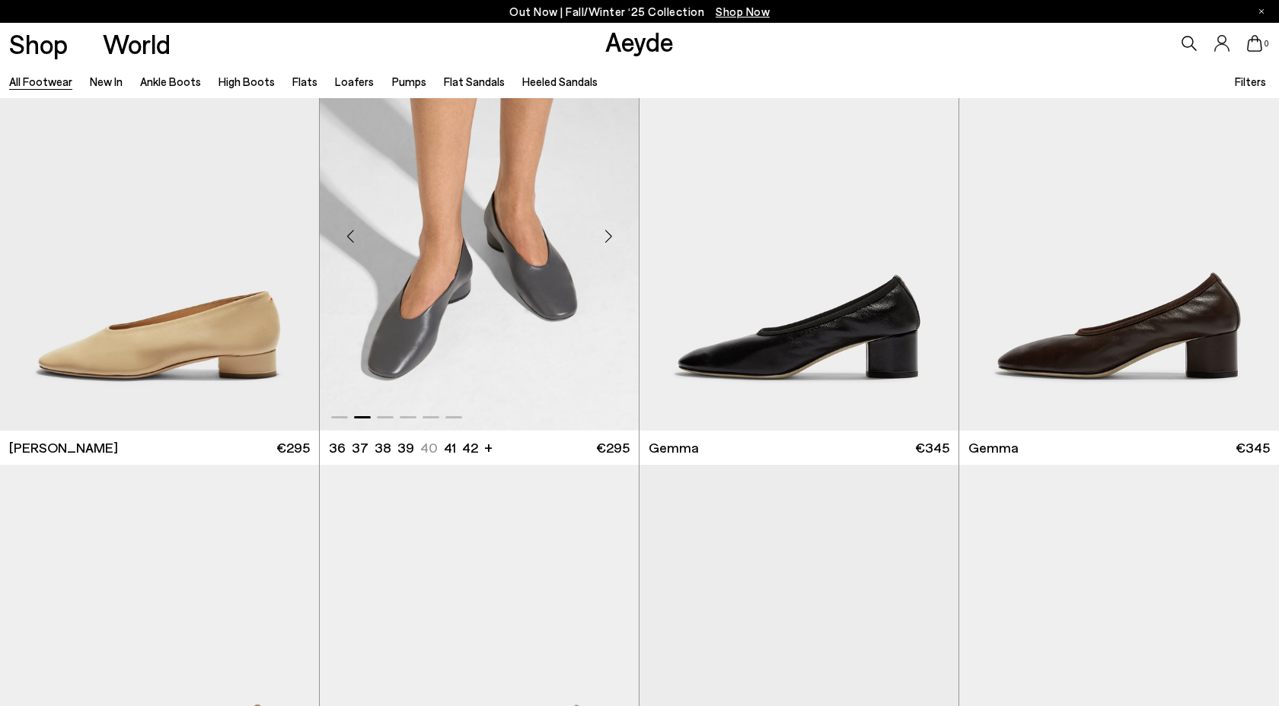
click at [607, 237] on div "Next slide" at bounding box center [608, 237] width 46 height 46
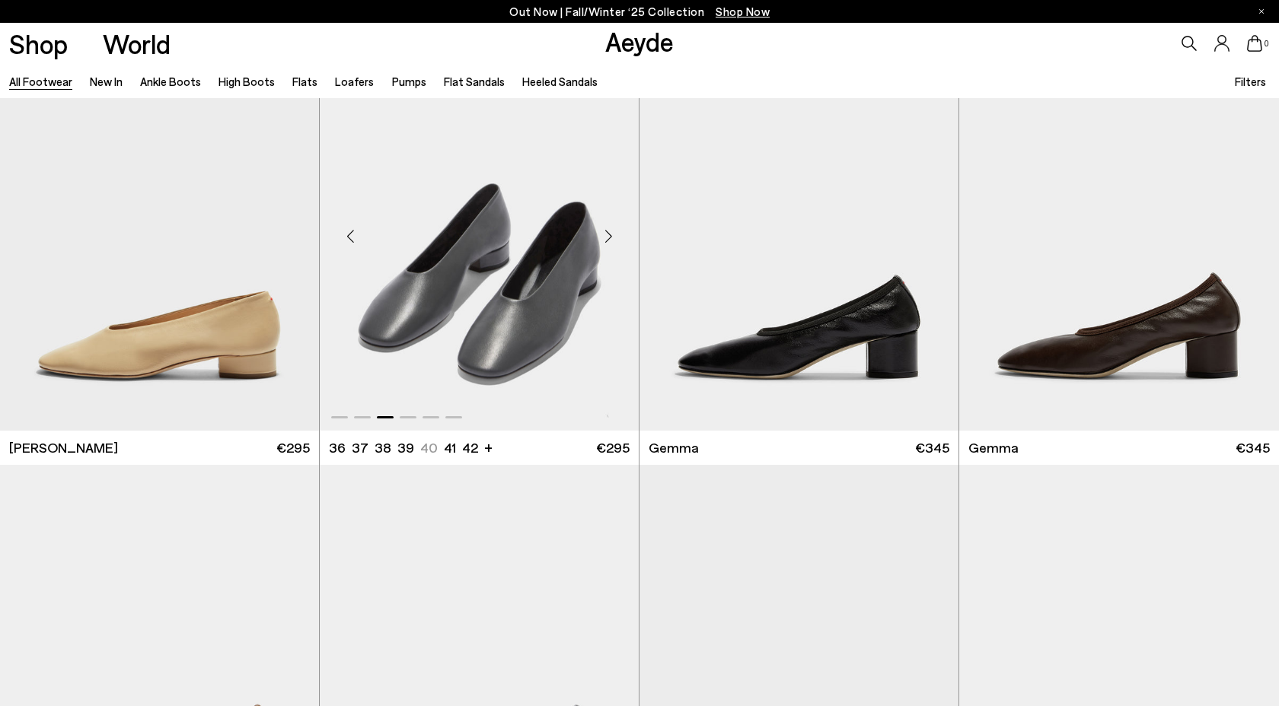
click at [607, 237] on div "Next slide" at bounding box center [608, 237] width 46 height 46
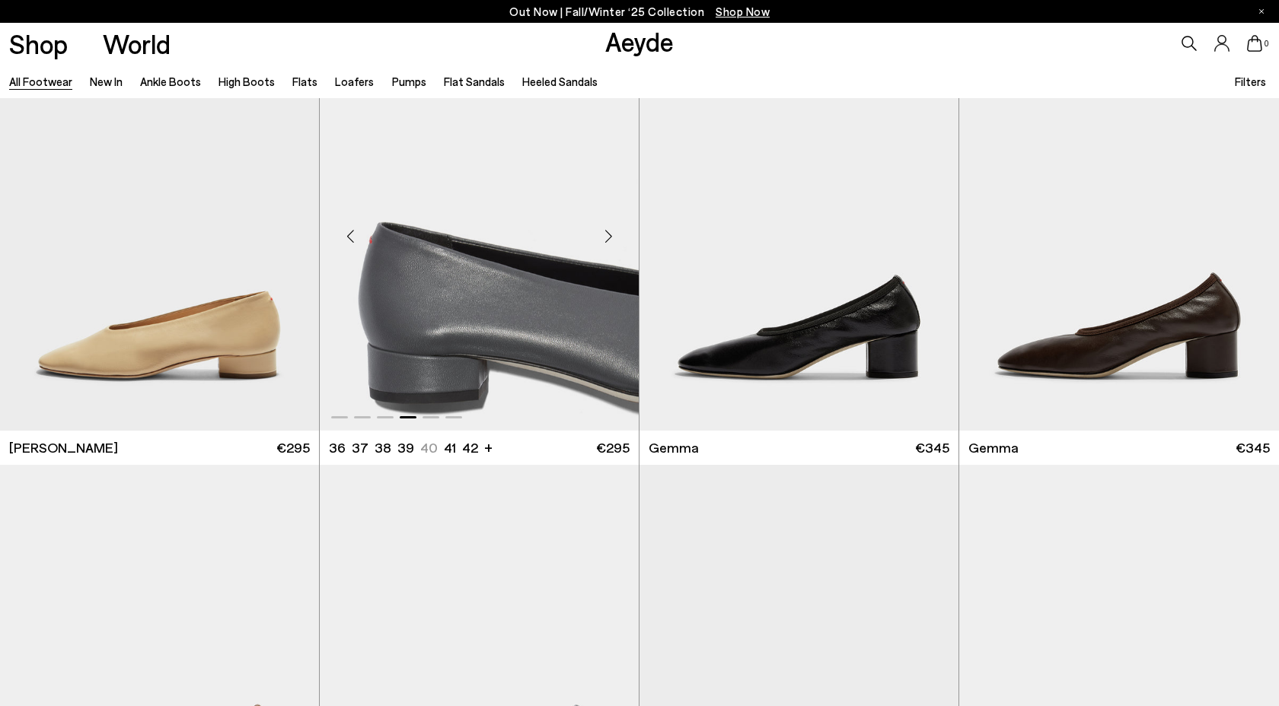
click at [607, 237] on div "Next slide" at bounding box center [608, 237] width 46 height 46
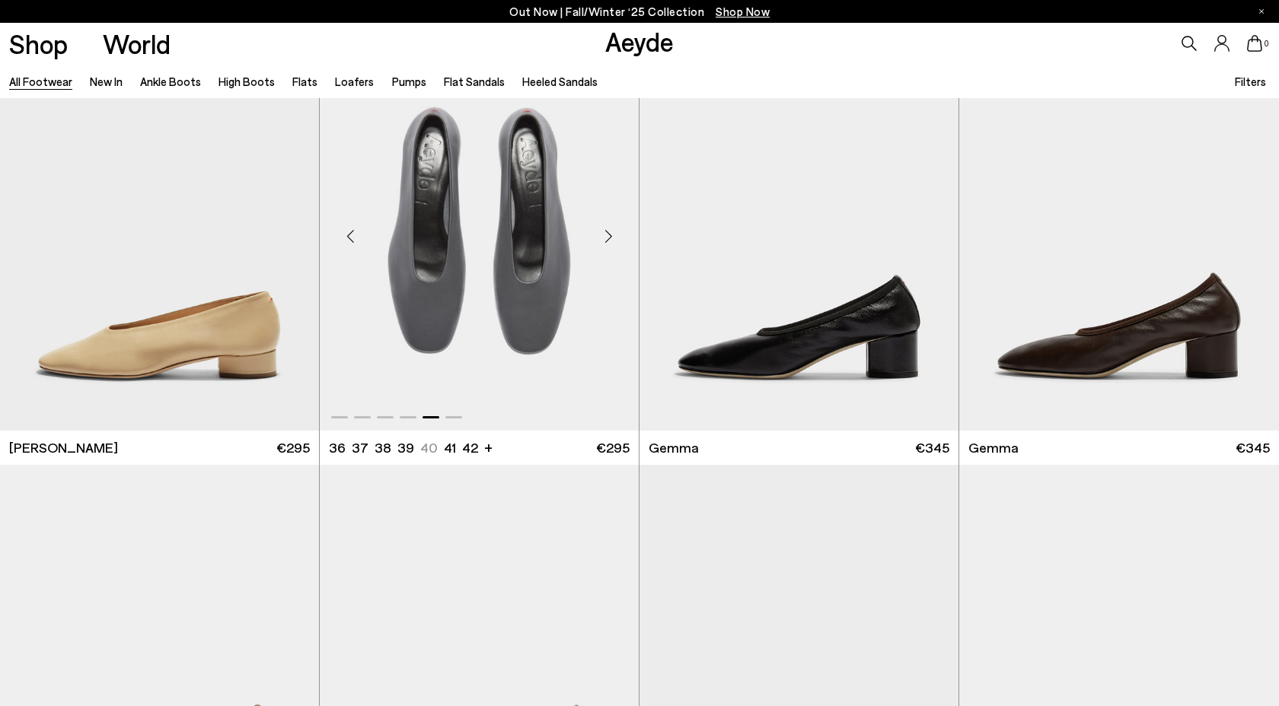
click at [607, 236] on div "Next slide" at bounding box center [608, 237] width 46 height 46
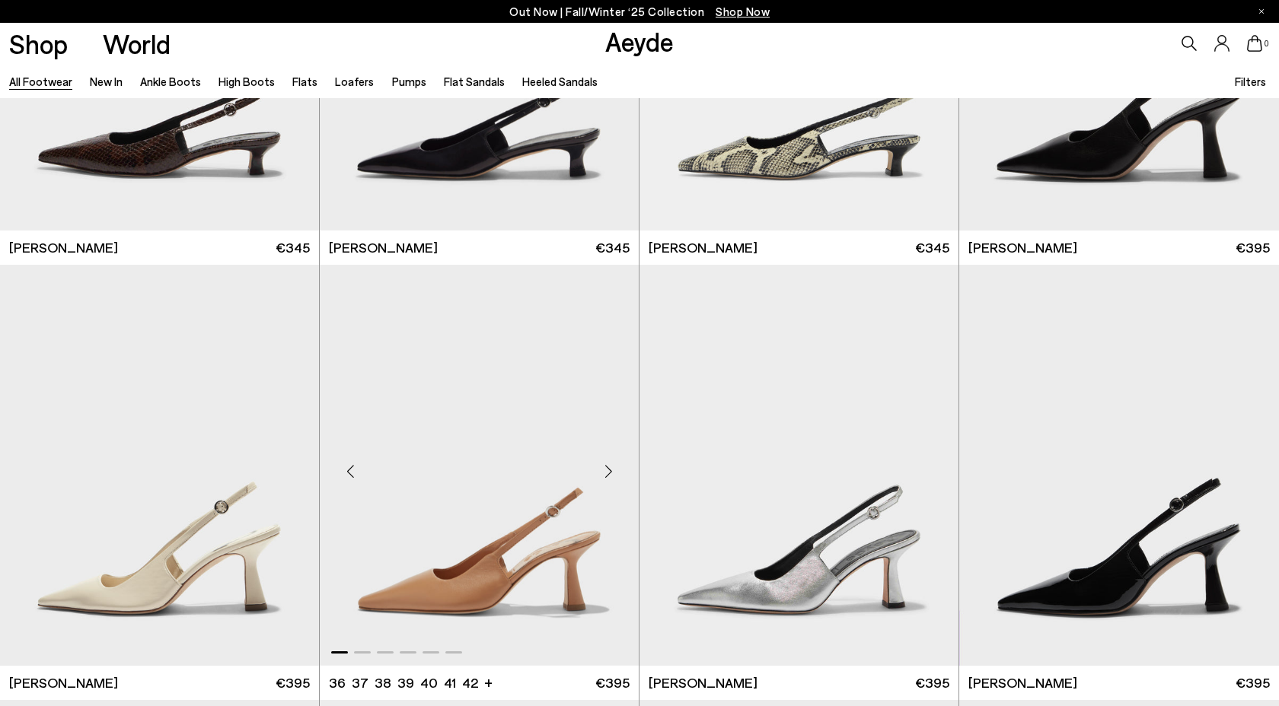
scroll to position [27144, 0]
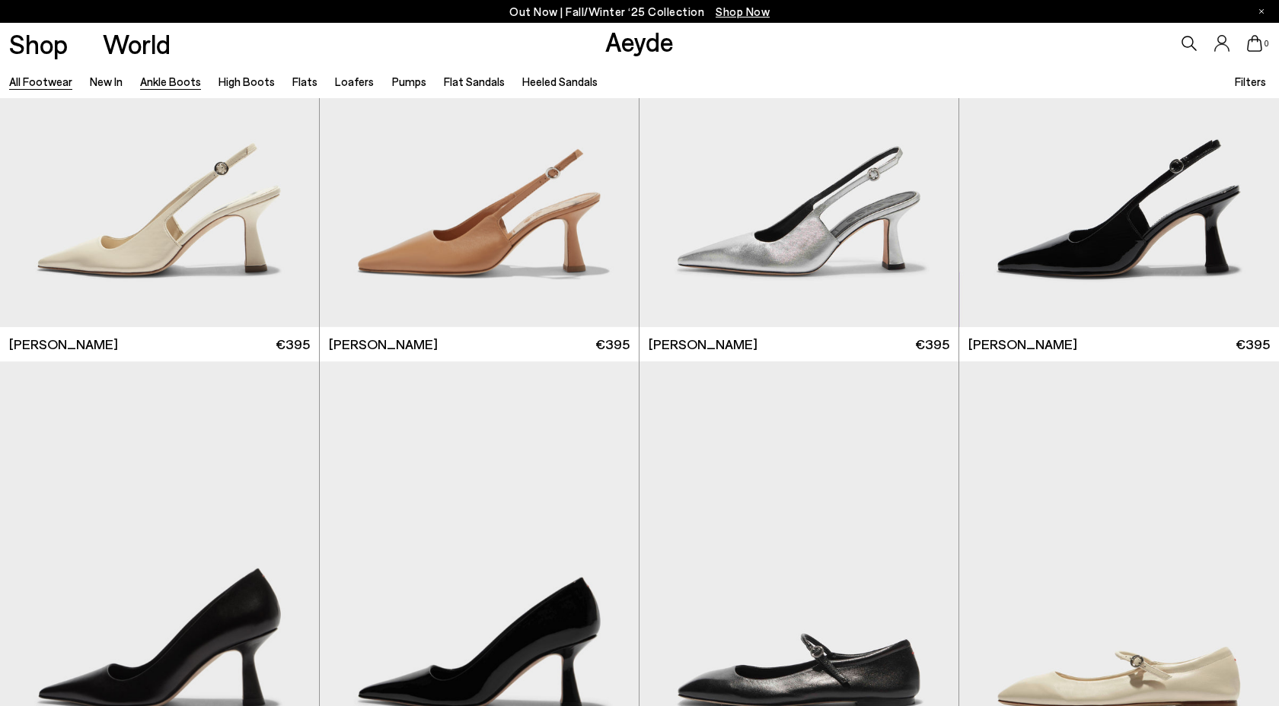
click at [177, 78] on link "Ankle Boots" at bounding box center [170, 82] width 61 height 14
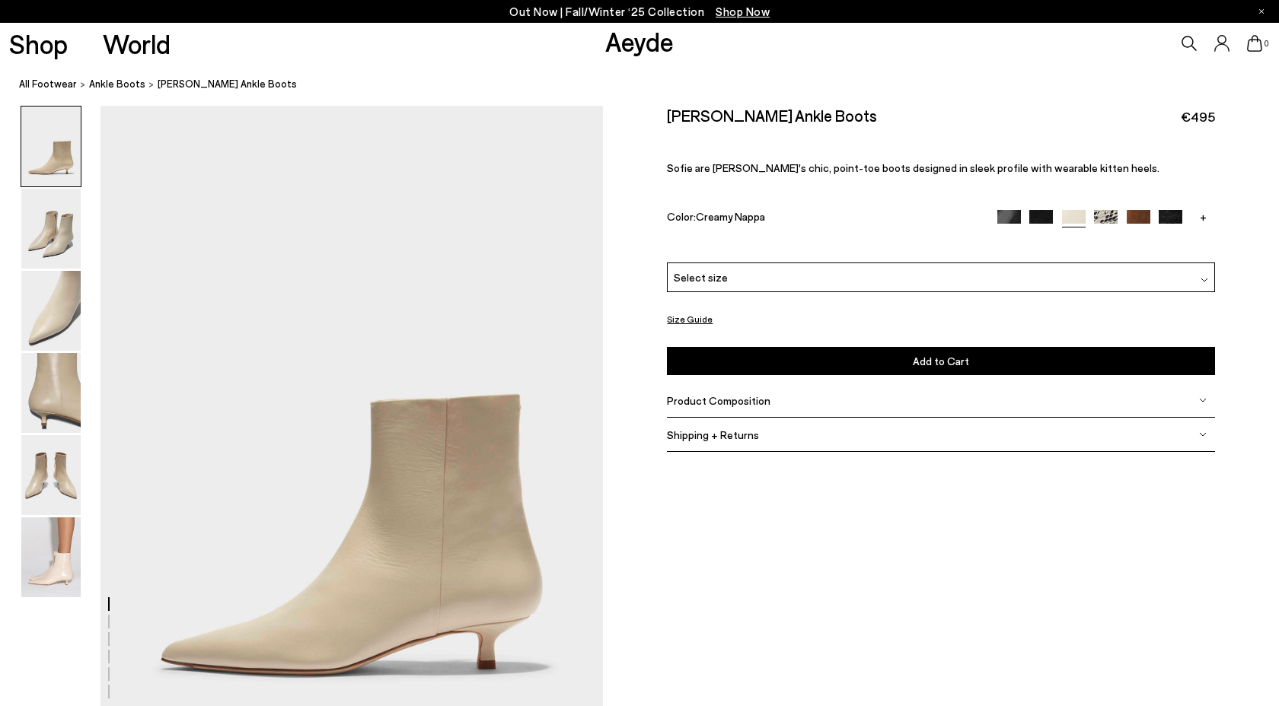
click at [756, 400] on span "Product Composition" at bounding box center [719, 400] width 104 height 13
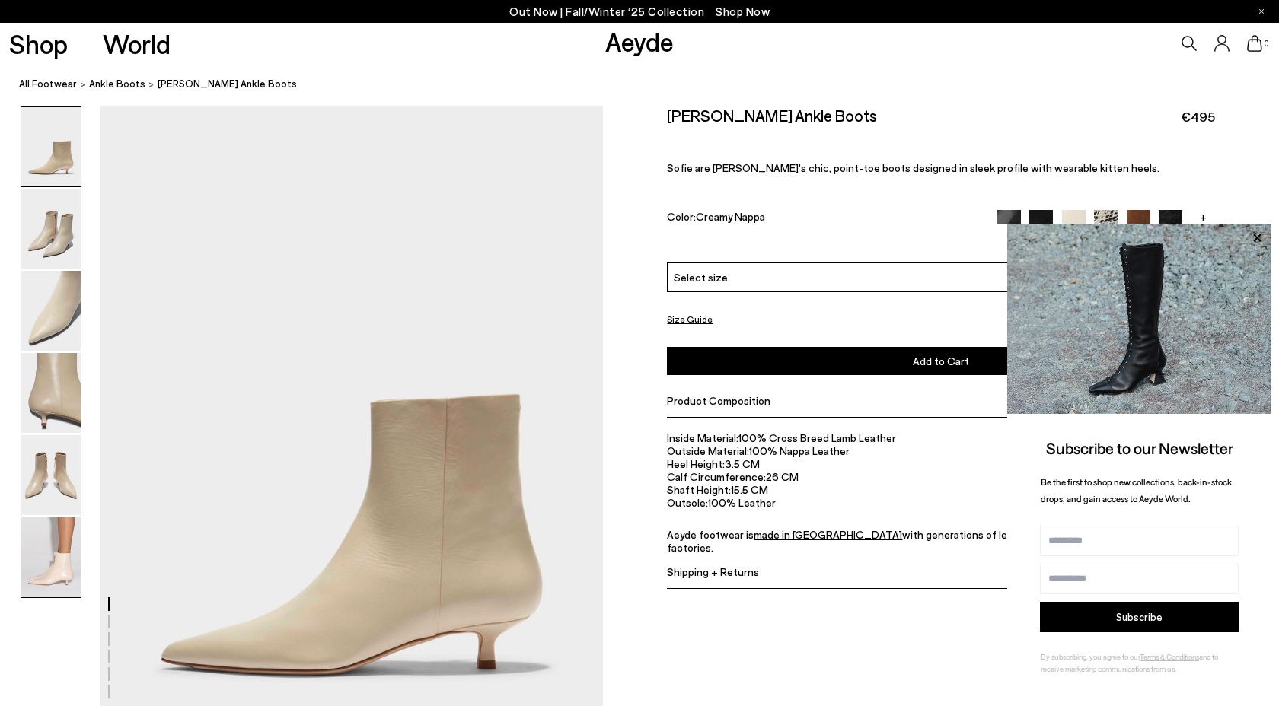
click at [49, 550] on img at bounding box center [50, 558] width 59 height 80
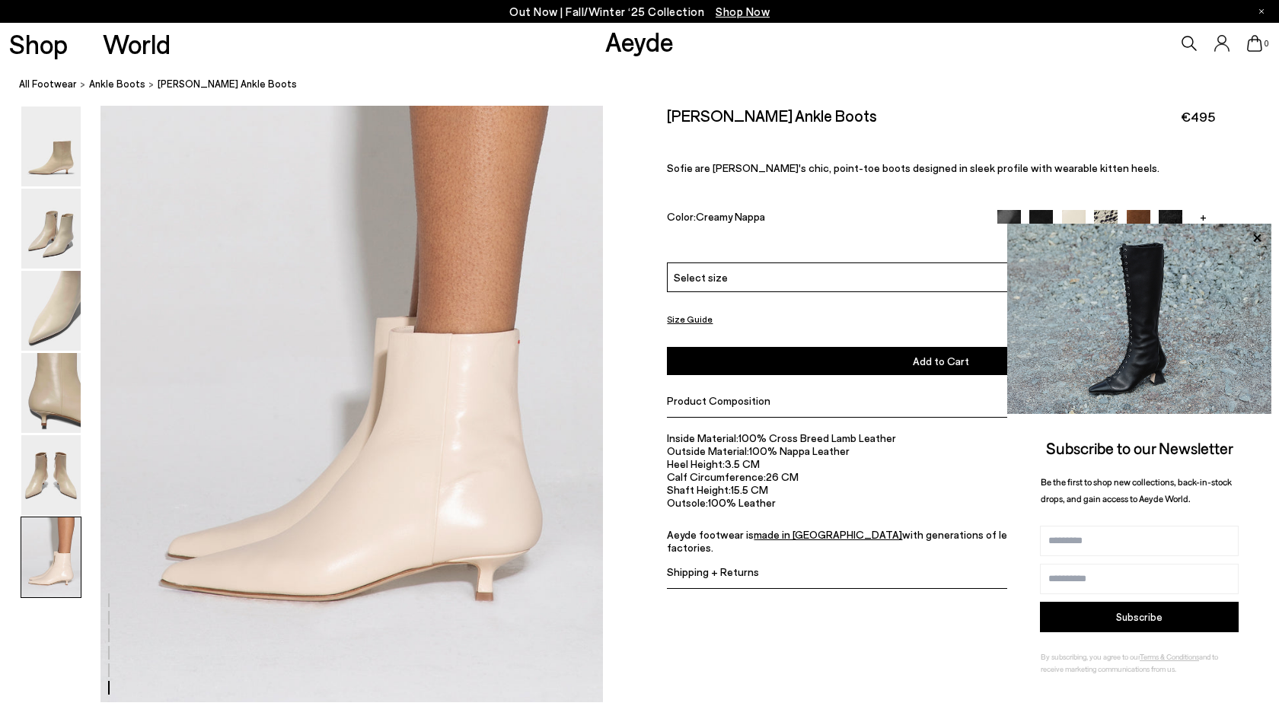
scroll to position [3468, 0]
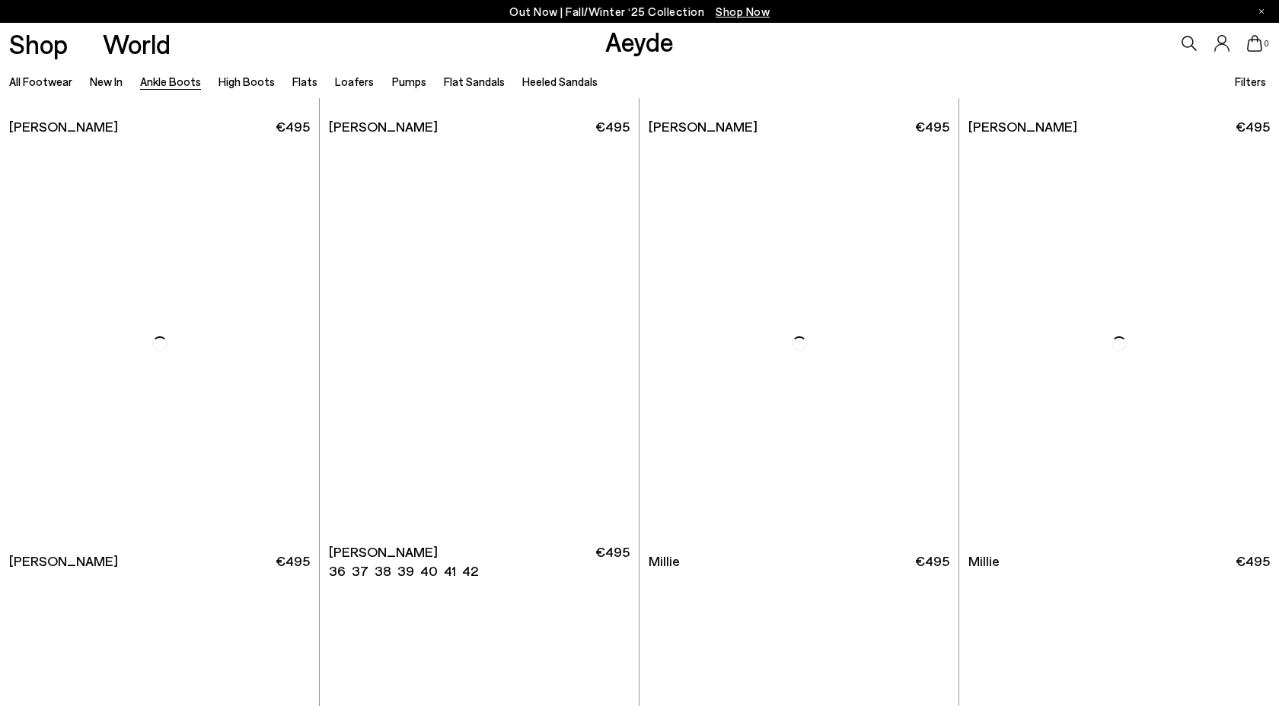
scroll to position [3002, 0]
